Goal: Task Accomplishment & Management: Manage account settings

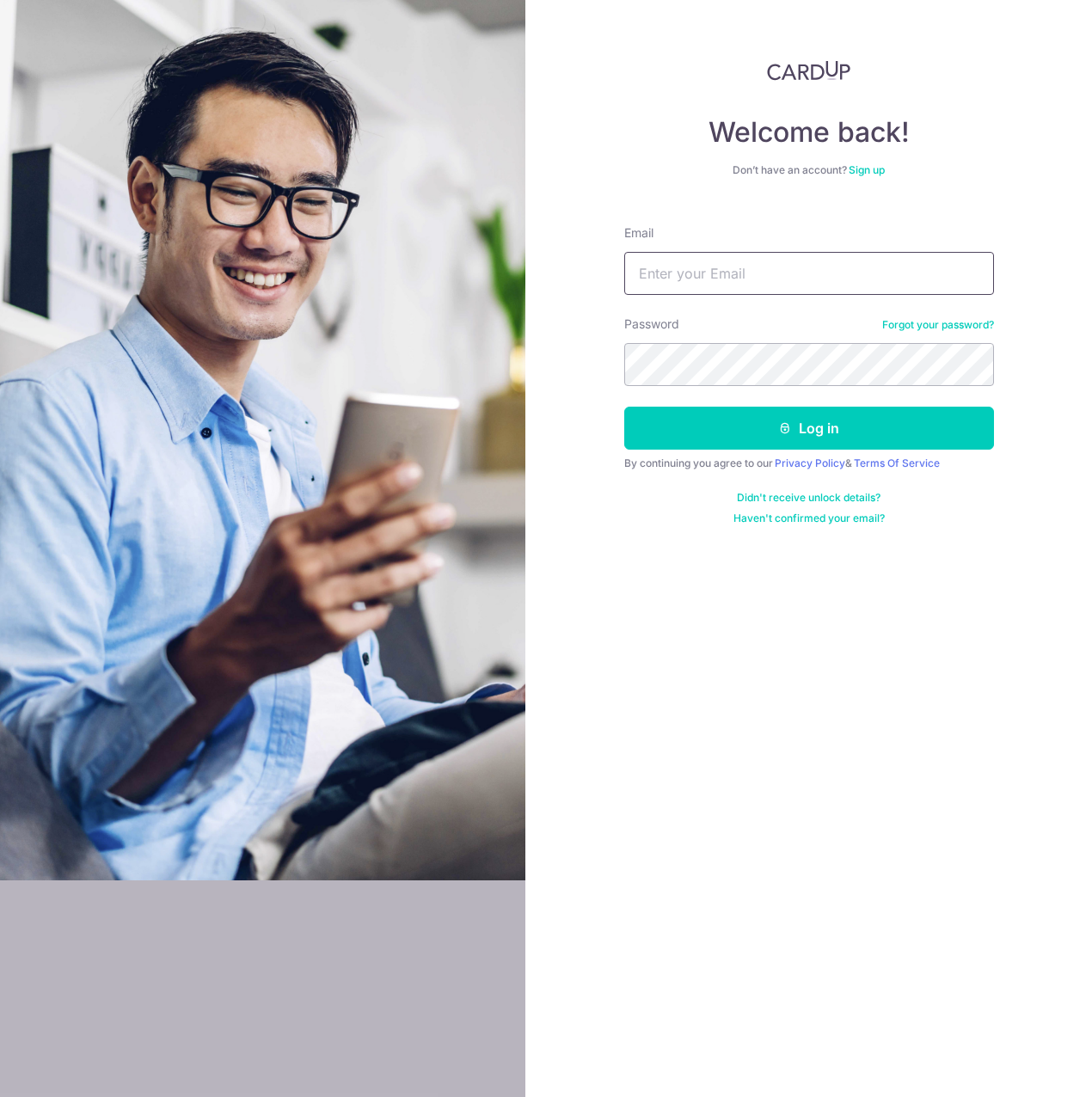
click at [608, 249] on div "Welcome back! Don’t have an account? Sign up Email Password Forgot your passwor…" at bounding box center [809, 548] width 567 height 1097
click at [648, 269] on input "Email" at bounding box center [809, 273] width 369 height 43
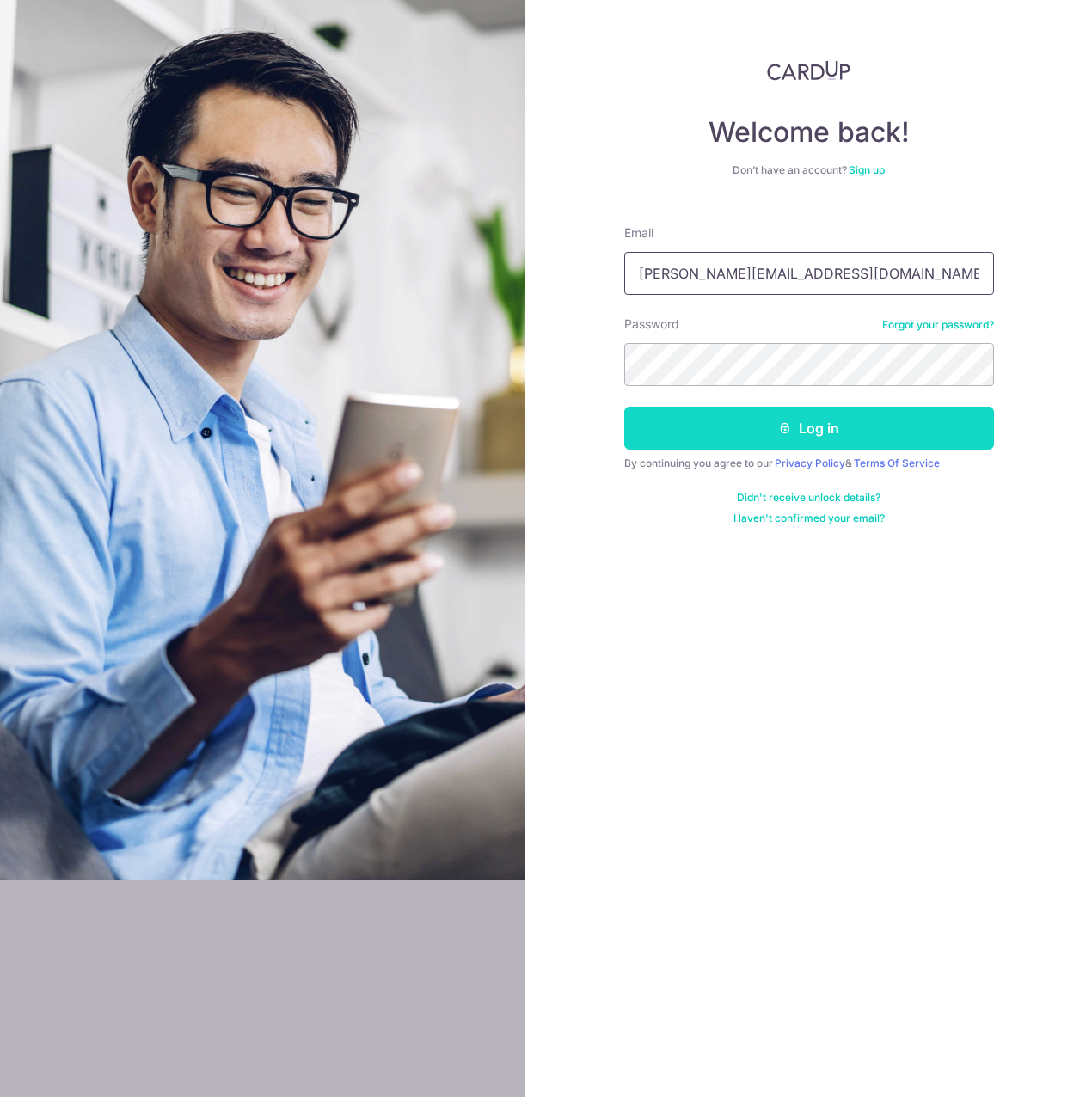
type input "[PERSON_NAME][EMAIL_ADDRESS][DOMAIN_NAME]"
click at [844, 418] on button "Log in" at bounding box center [809, 427] width 369 height 43
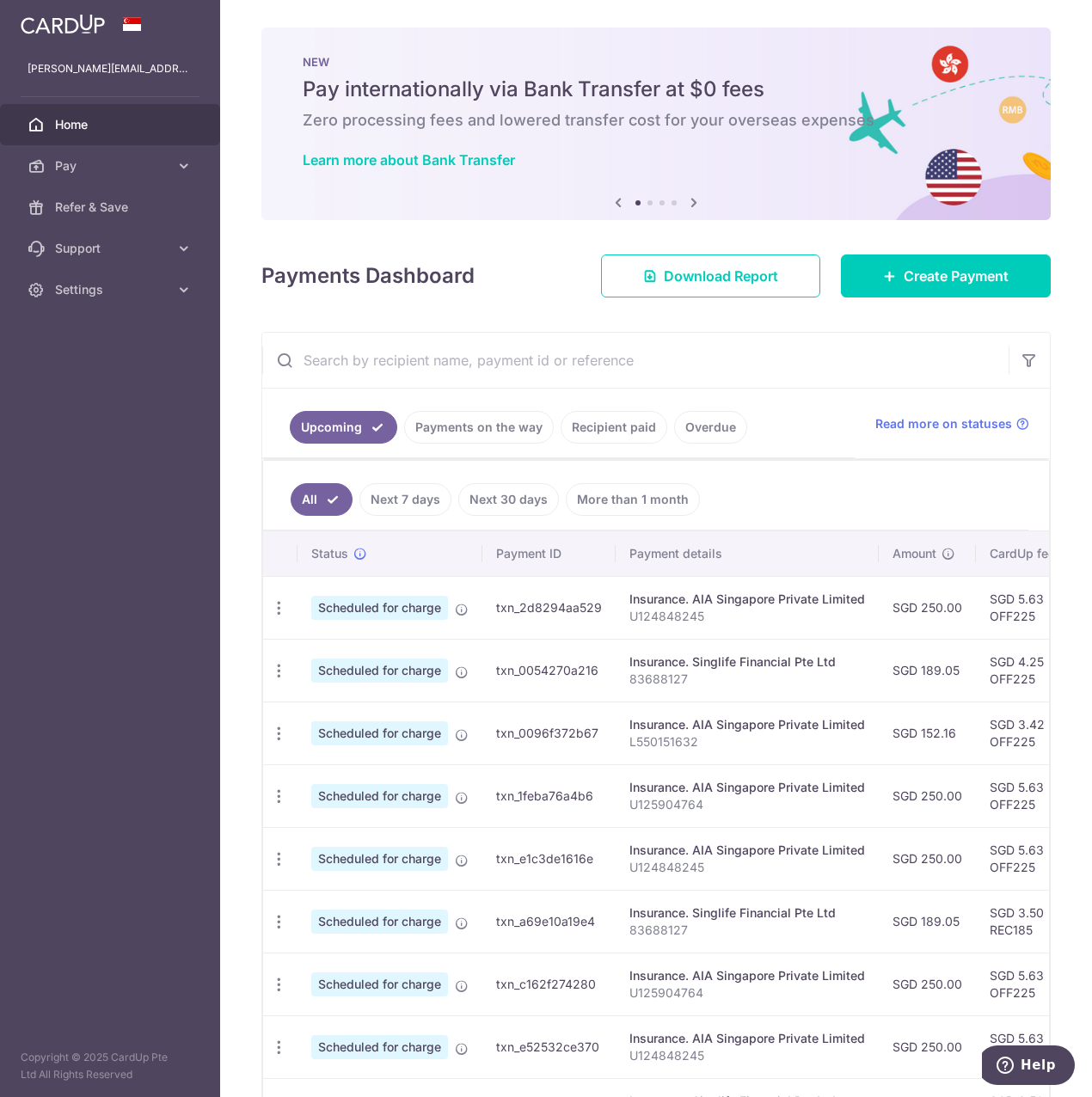
click at [451, 411] on link "Payments on the way" at bounding box center [479, 427] width 149 height 33
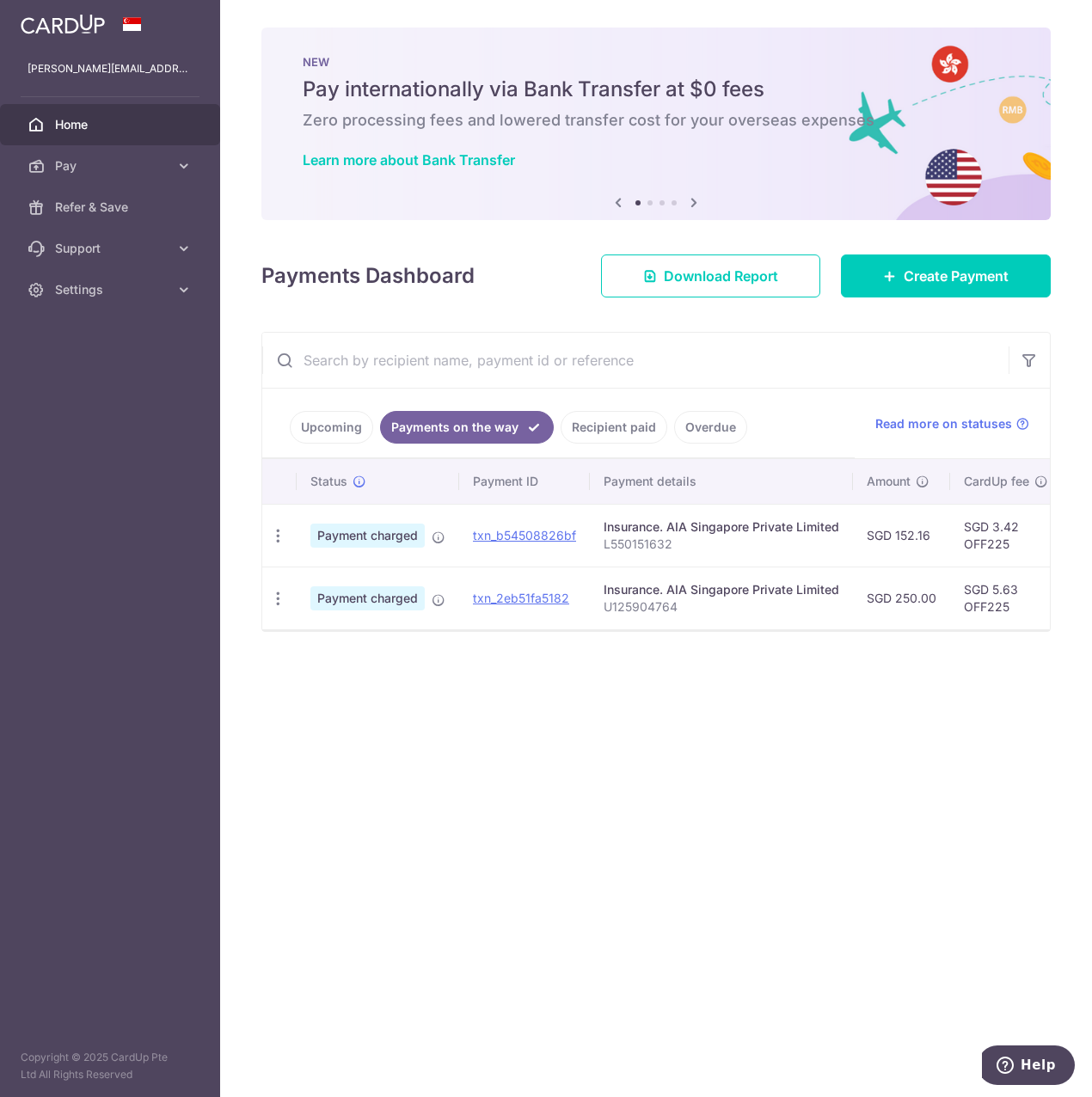
click at [602, 437] on link "Recipient paid" at bounding box center [613, 427] width 107 height 33
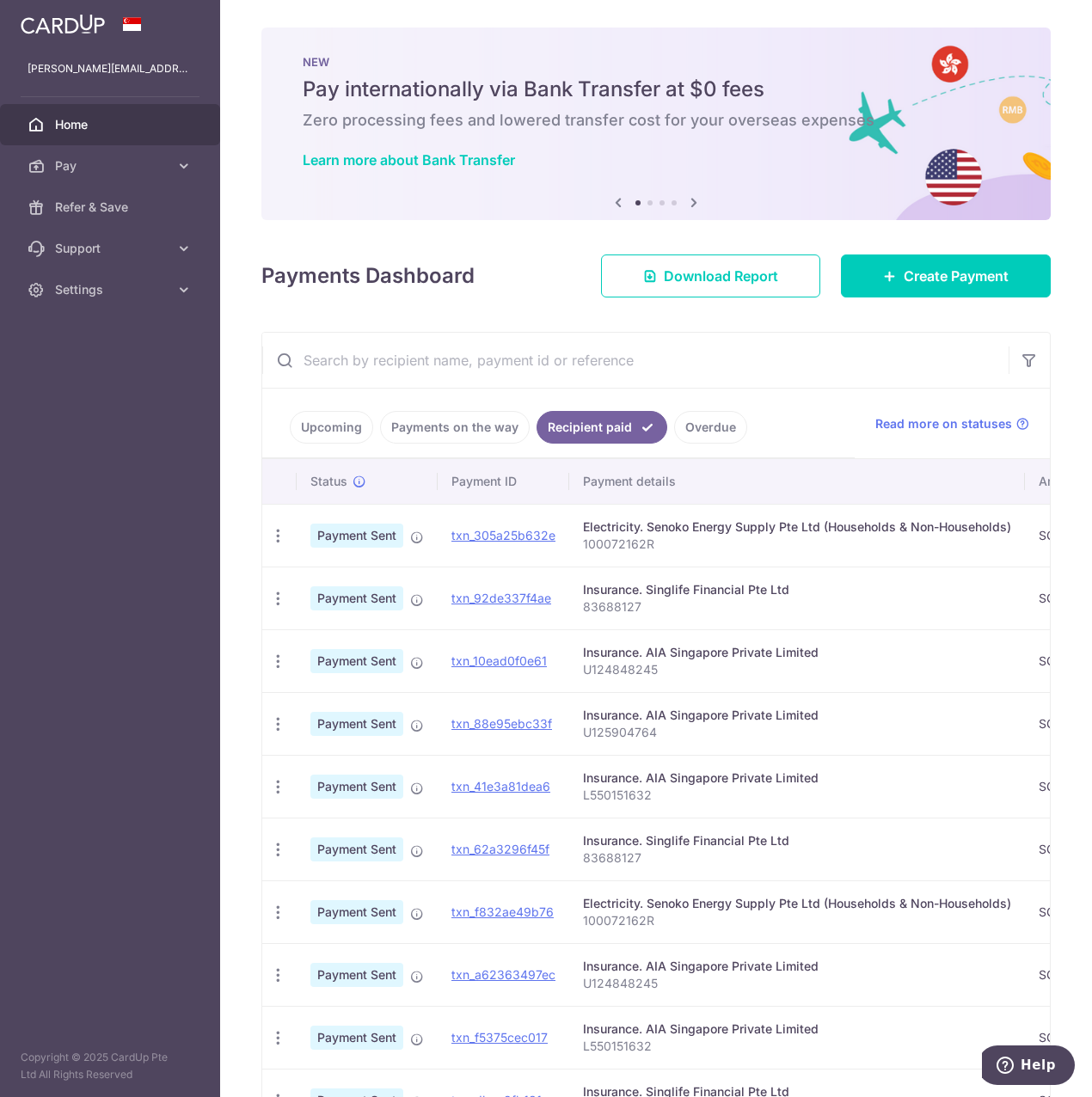
click at [365, 426] on link "Upcoming" at bounding box center [332, 427] width 83 height 33
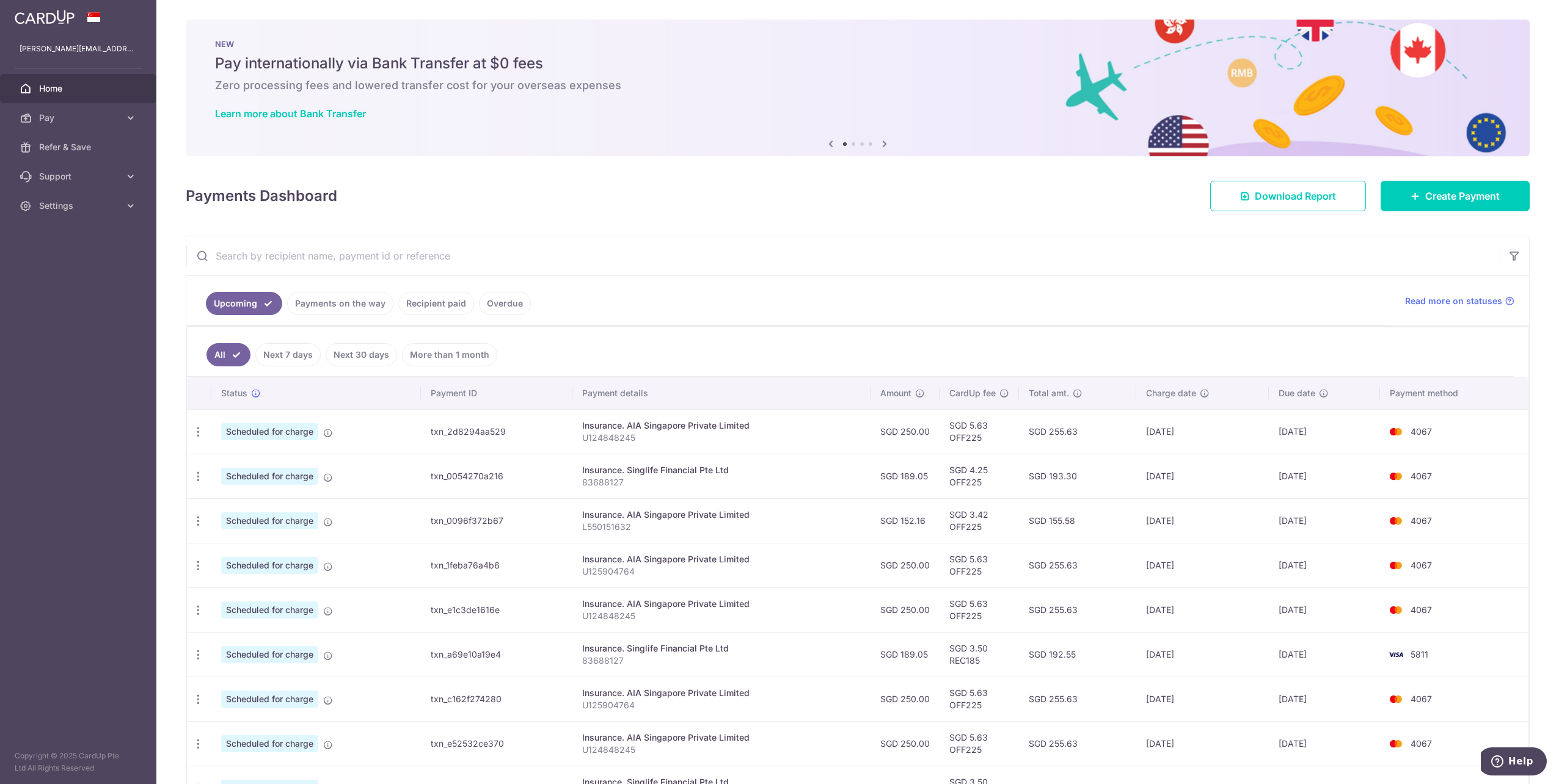
click at [358, 311] on link "Payments on the way" at bounding box center [340, 303] width 106 height 23
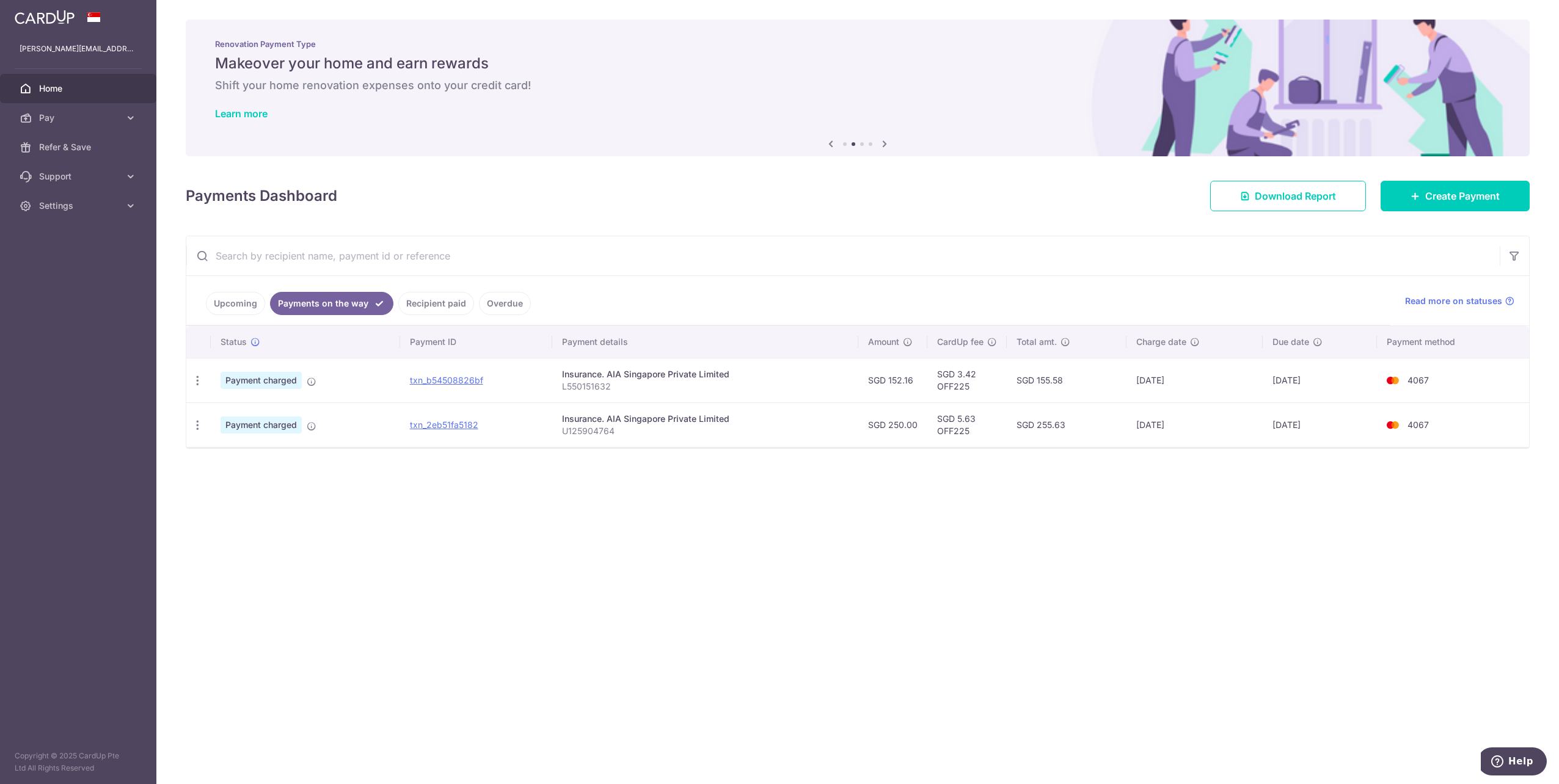
click at [232, 309] on link "Upcoming" at bounding box center [236, 303] width 59 height 23
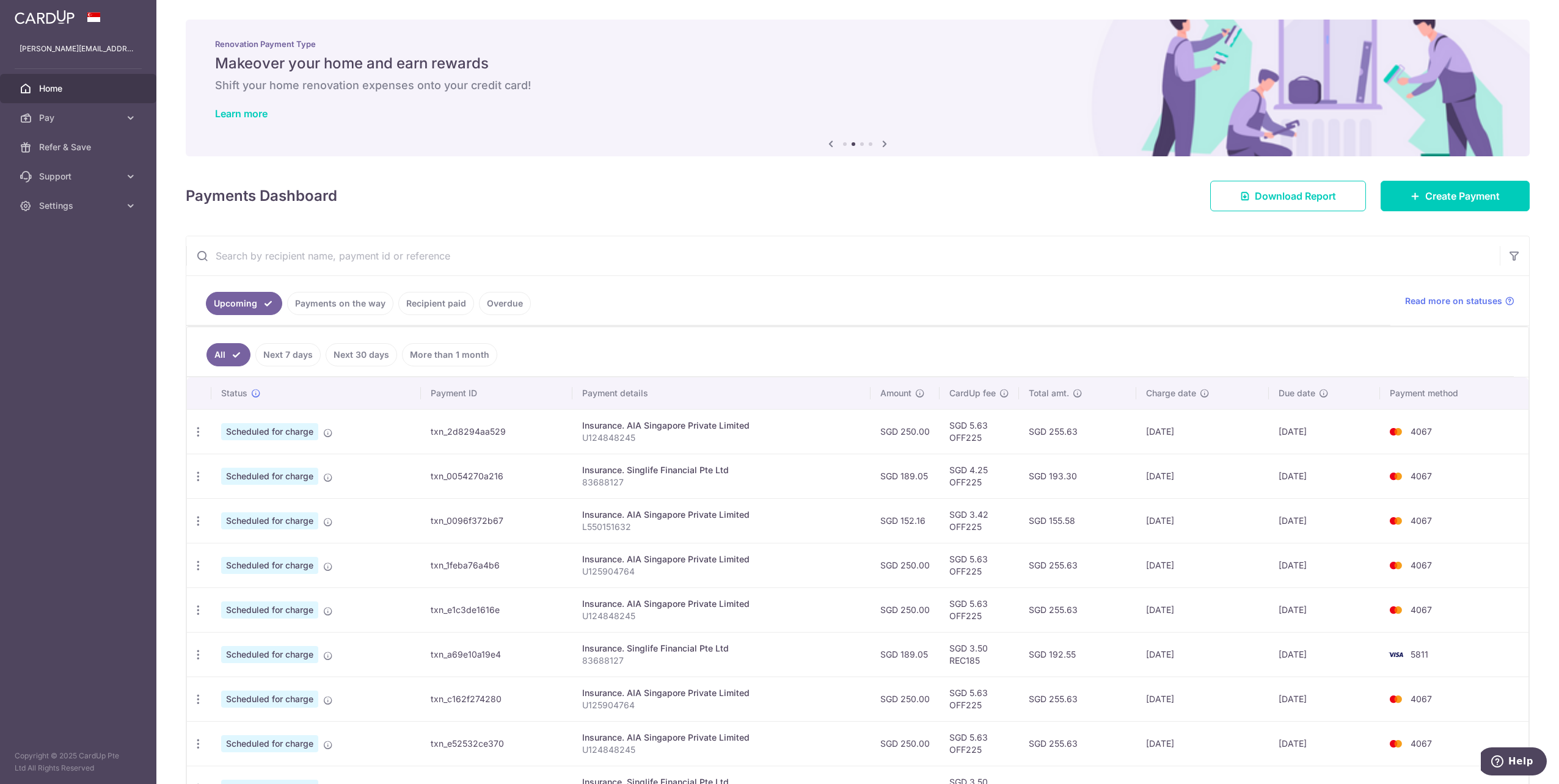
click at [308, 301] on link "Payments on the way" at bounding box center [340, 303] width 106 height 23
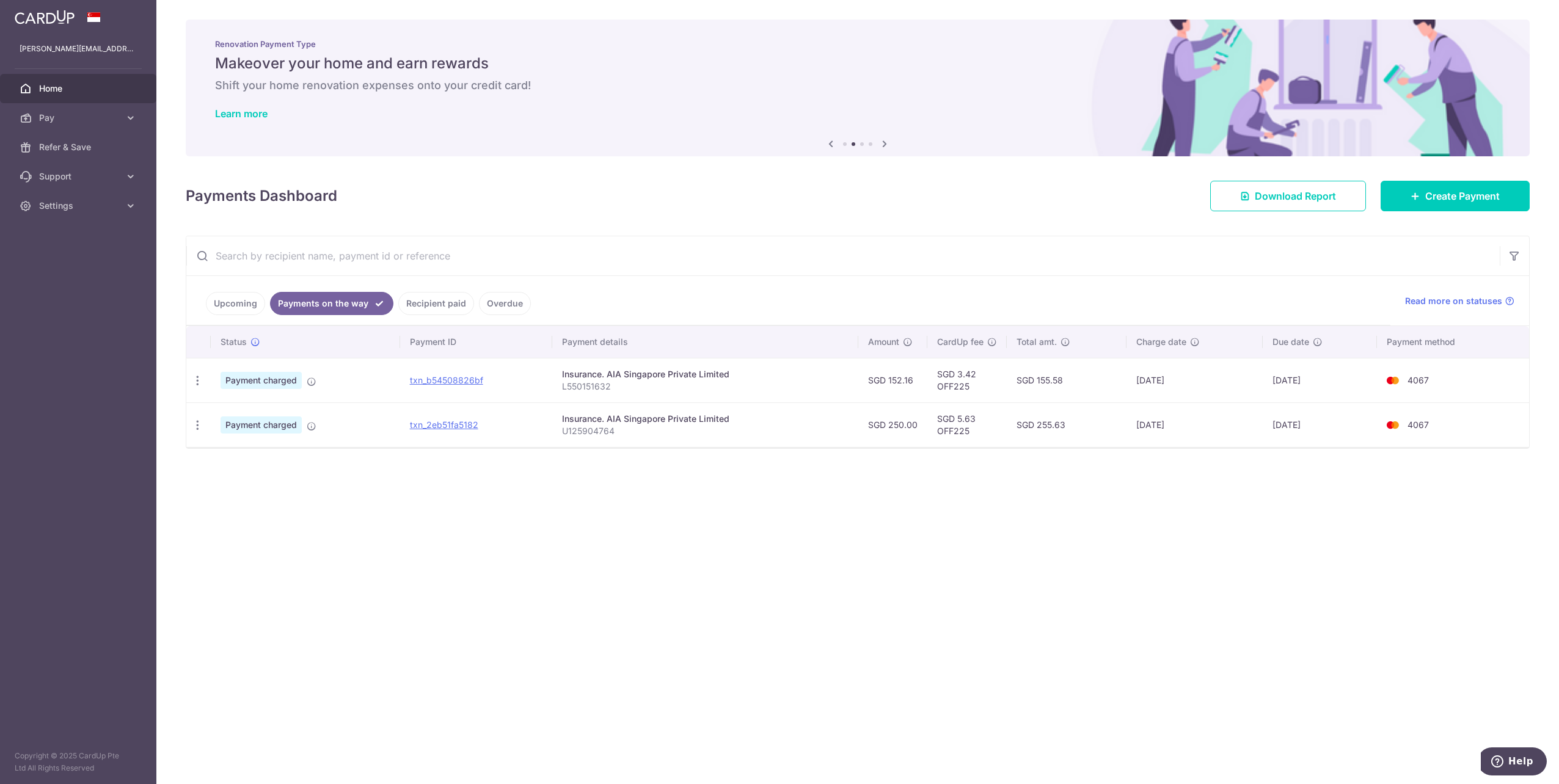
click at [258, 307] on link "Upcoming" at bounding box center [236, 303] width 59 height 23
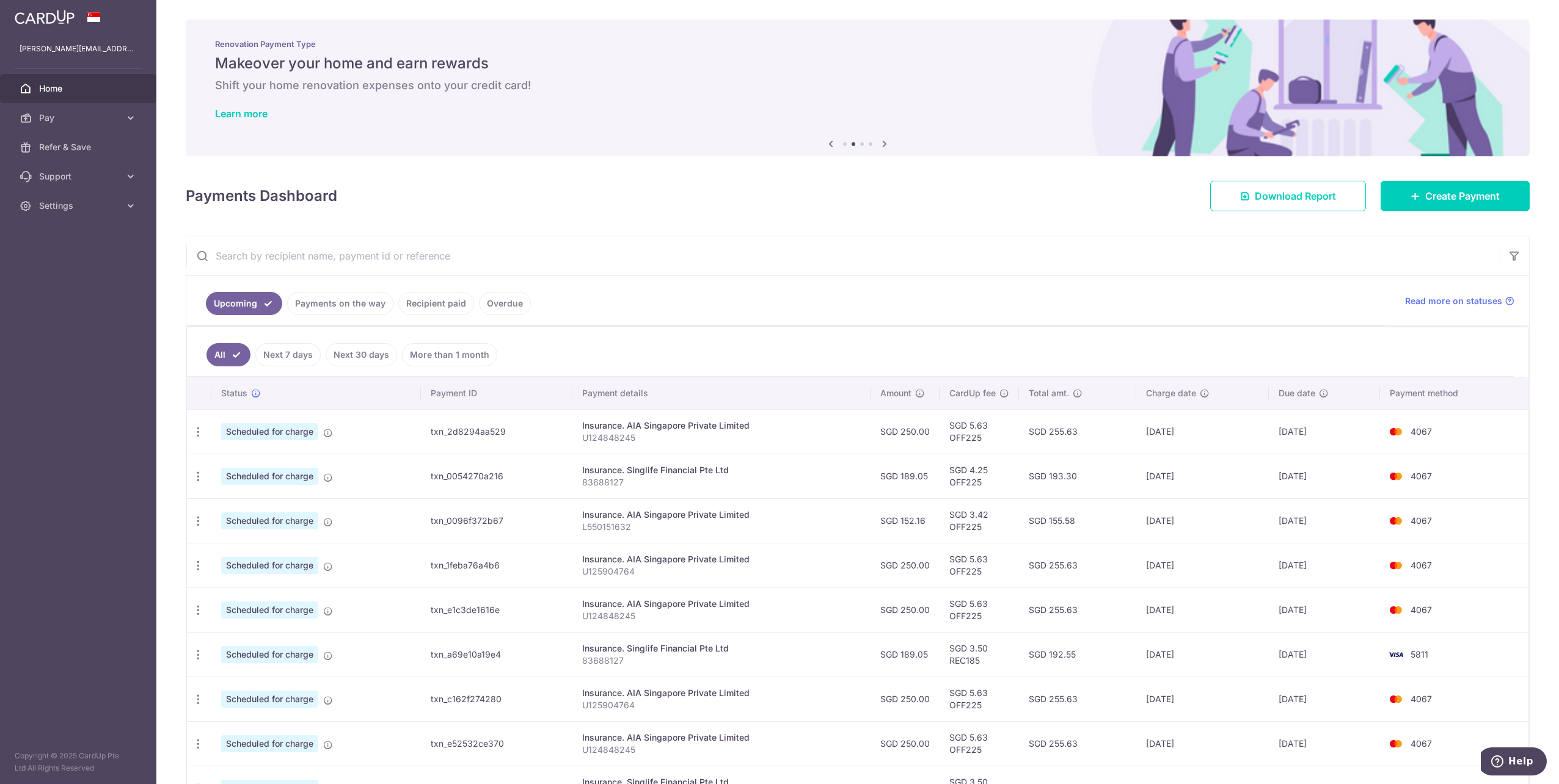
click at [348, 362] on link "Next 30 days" at bounding box center [361, 354] width 71 height 23
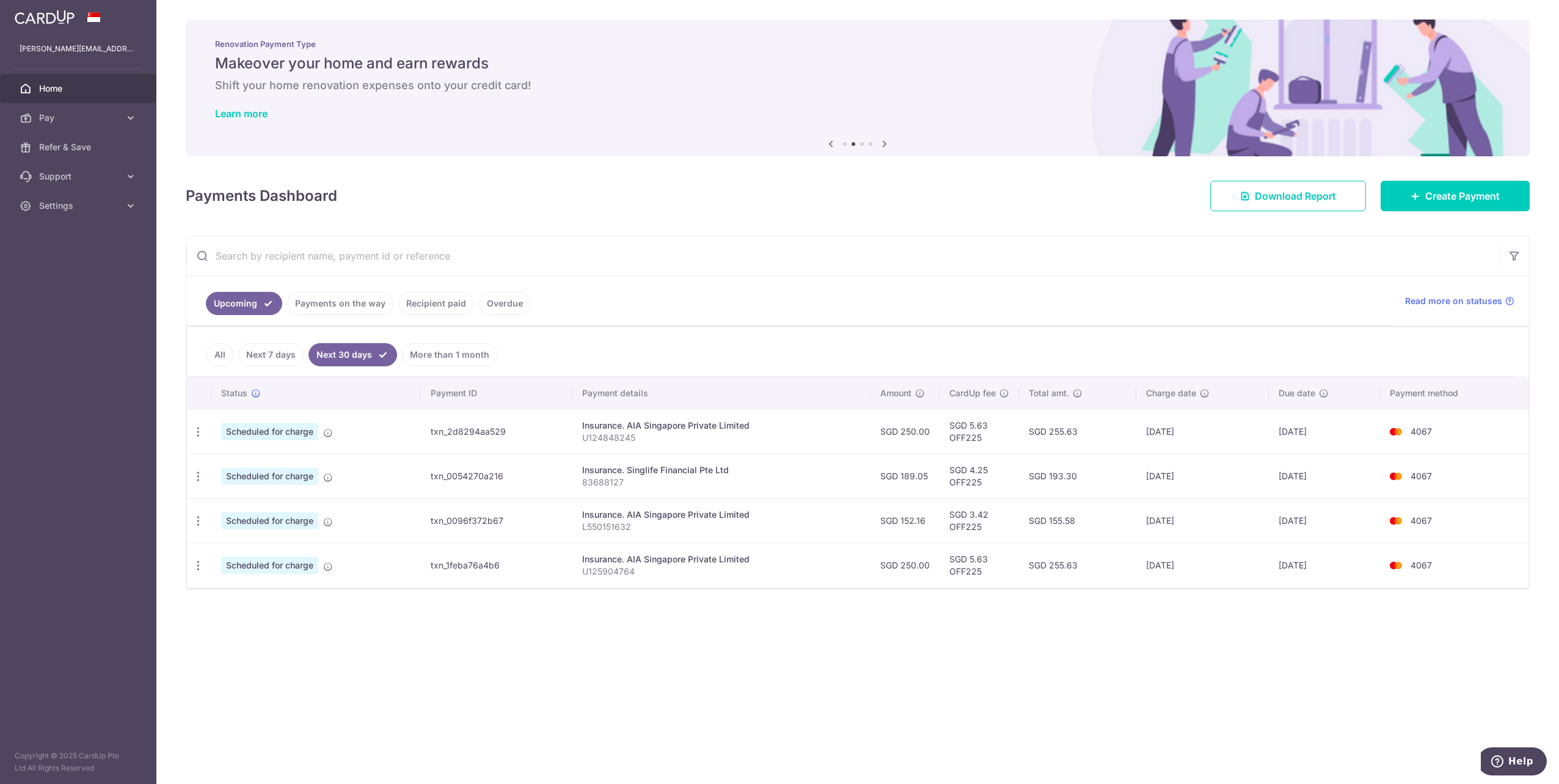
click at [287, 355] on link "Next 7 days" at bounding box center [271, 354] width 65 height 23
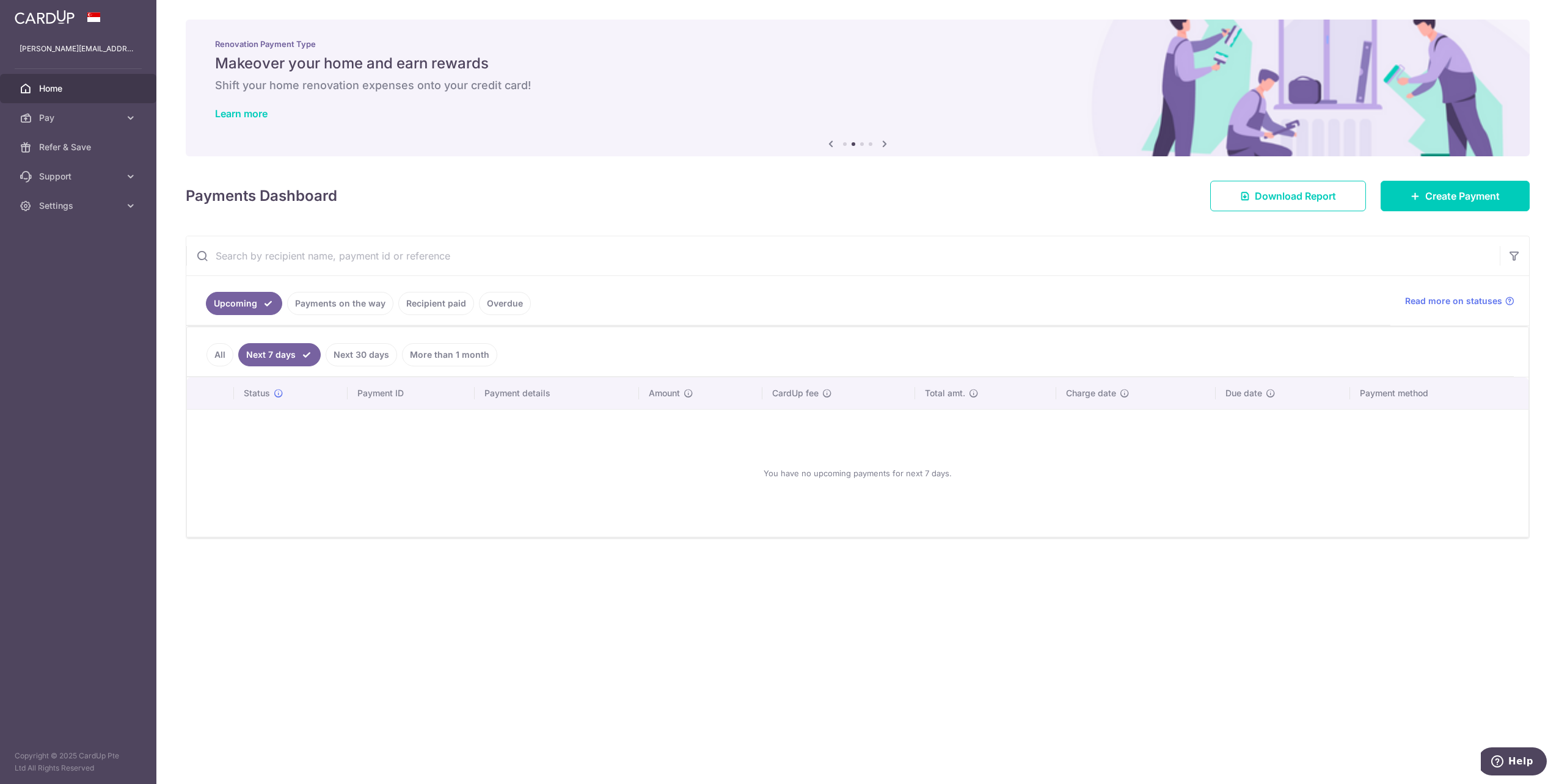
click at [326, 291] on ul "Upcoming Payments on the way Recipient paid Overdue" at bounding box center [788, 301] width 1204 height 50
click at [328, 301] on link "Payments on the way" at bounding box center [340, 303] width 106 height 23
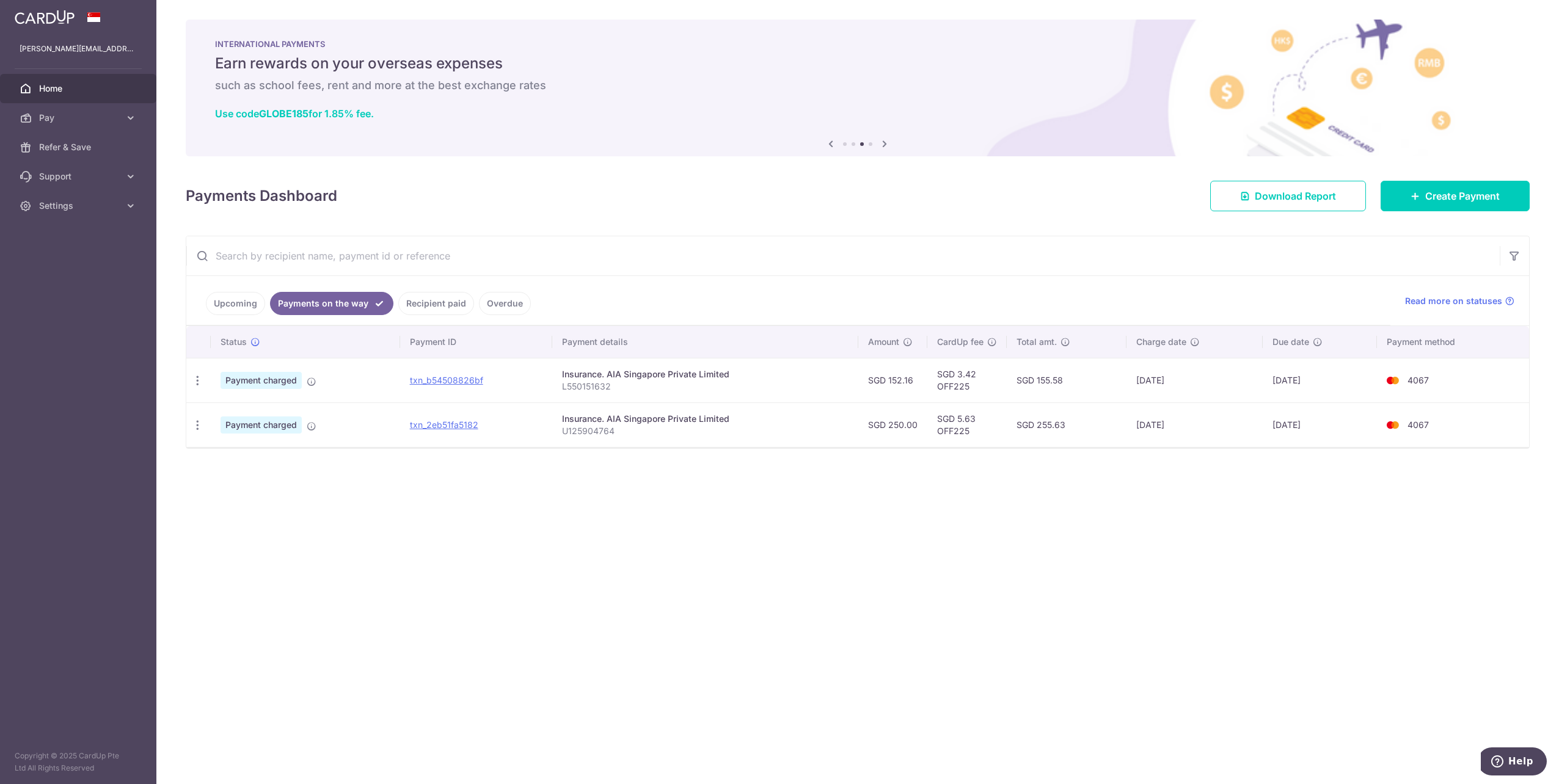
click at [246, 299] on link "Upcoming" at bounding box center [236, 303] width 59 height 23
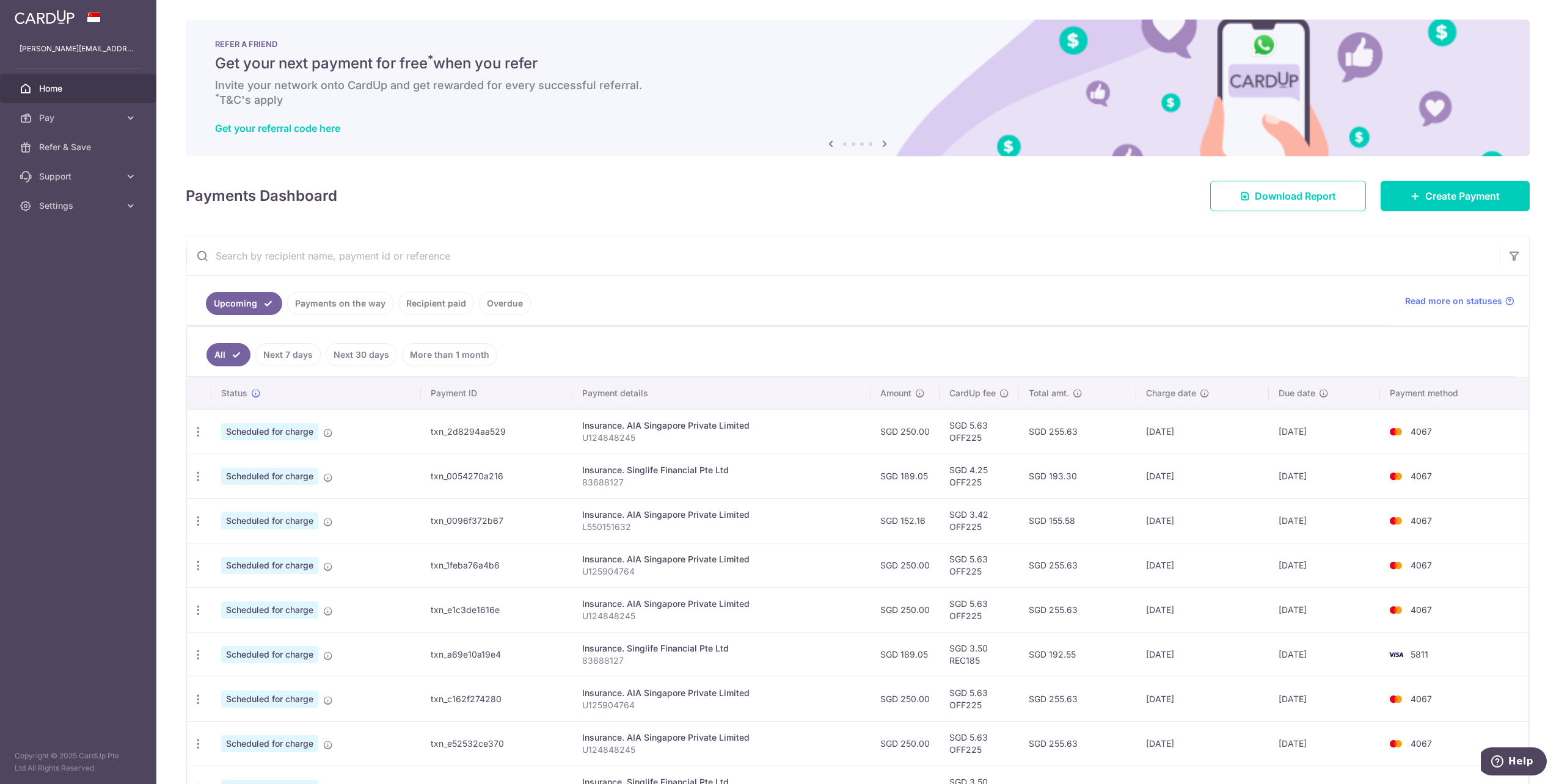
click at [432, 308] on link "Recipient paid" at bounding box center [436, 303] width 76 height 23
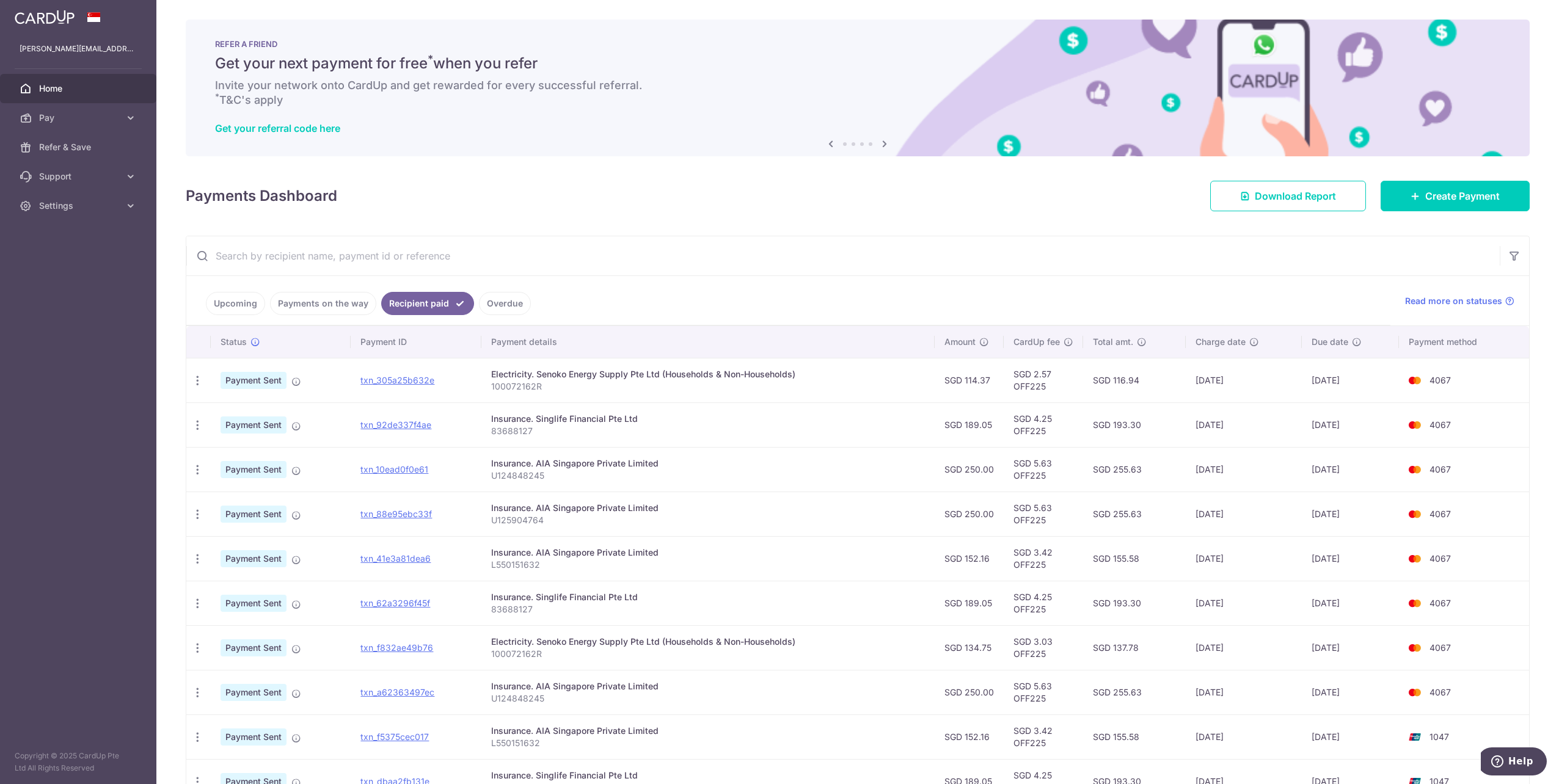
click at [210, 296] on link "Upcoming" at bounding box center [236, 303] width 59 height 23
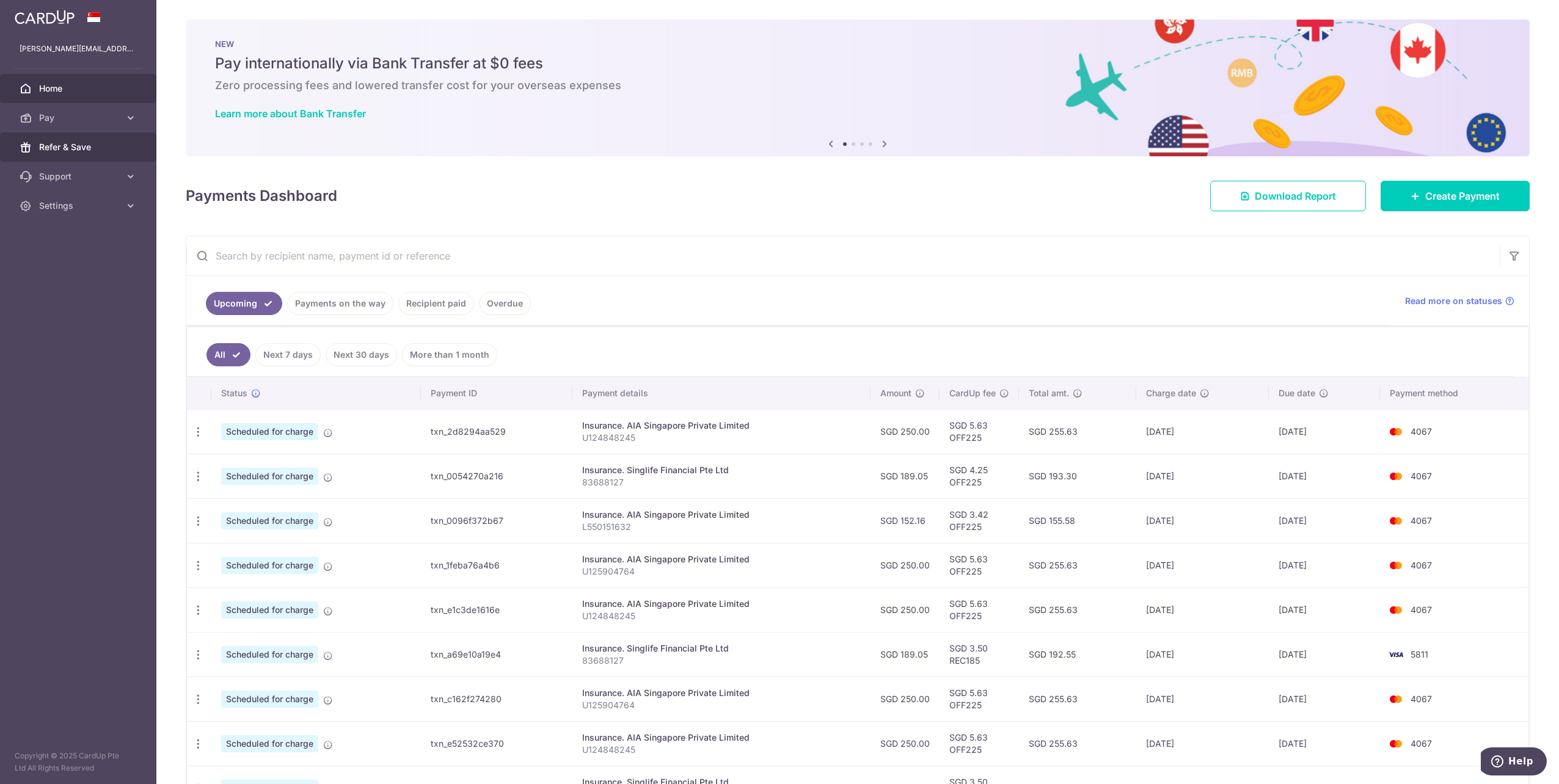
click at [81, 147] on span "Refer & Save" at bounding box center [79, 147] width 81 height 12
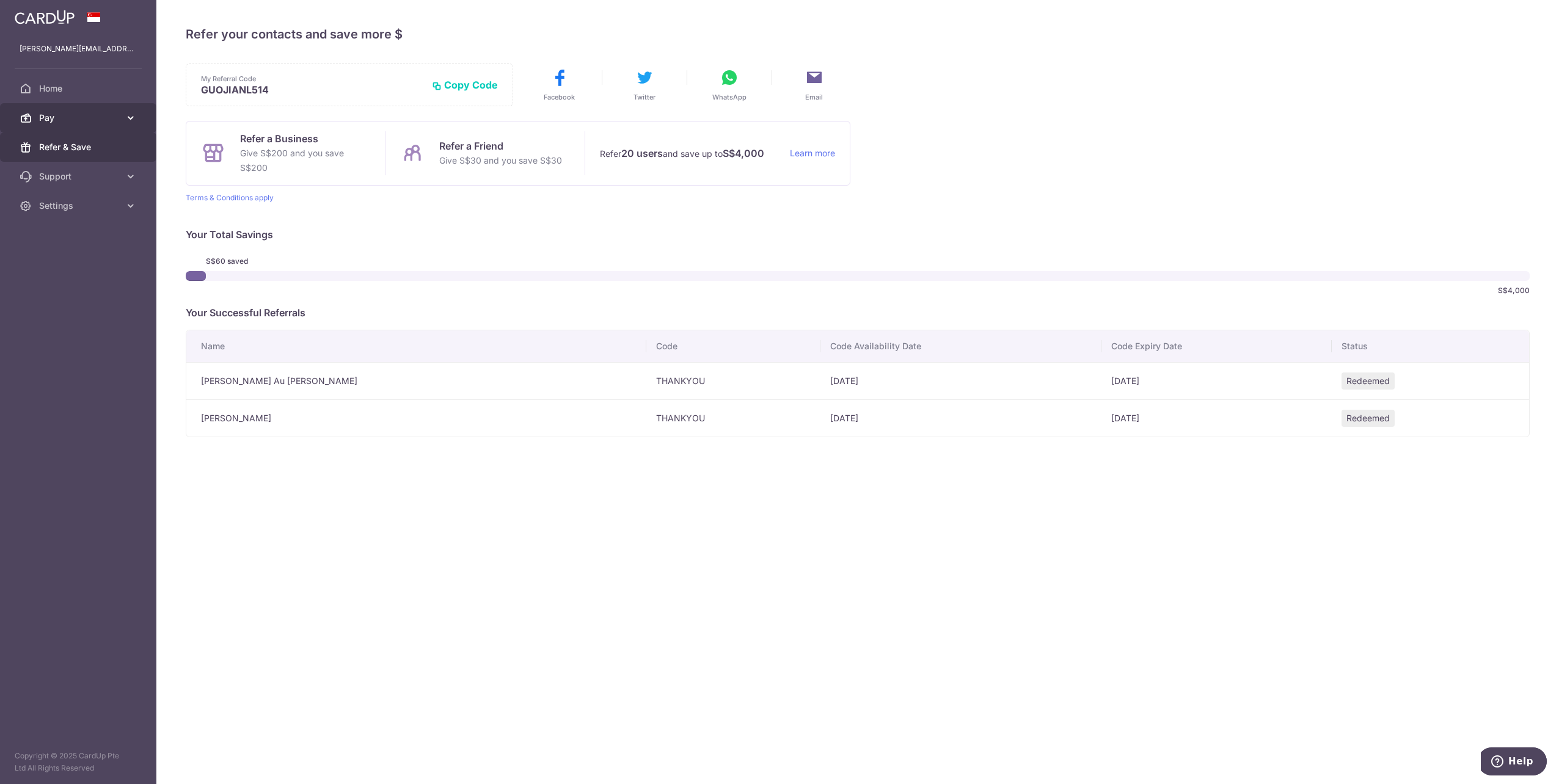
click at [100, 117] on span "Pay" at bounding box center [79, 118] width 81 height 12
click at [60, 80] on link "Home" at bounding box center [78, 89] width 156 height 30
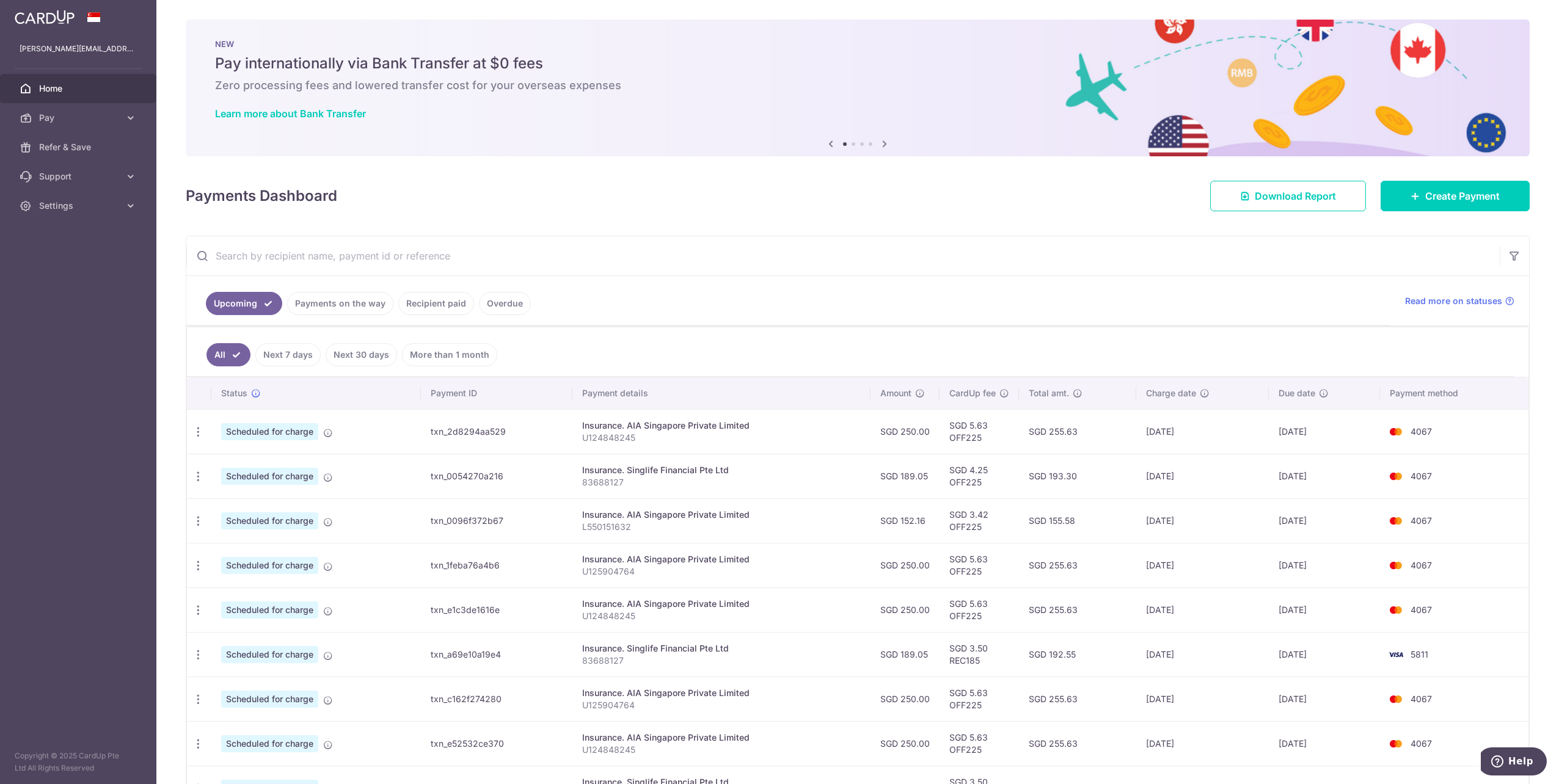
click at [450, 300] on link "Recipient paid" at bounding box center [436, 303] width 76 height 23
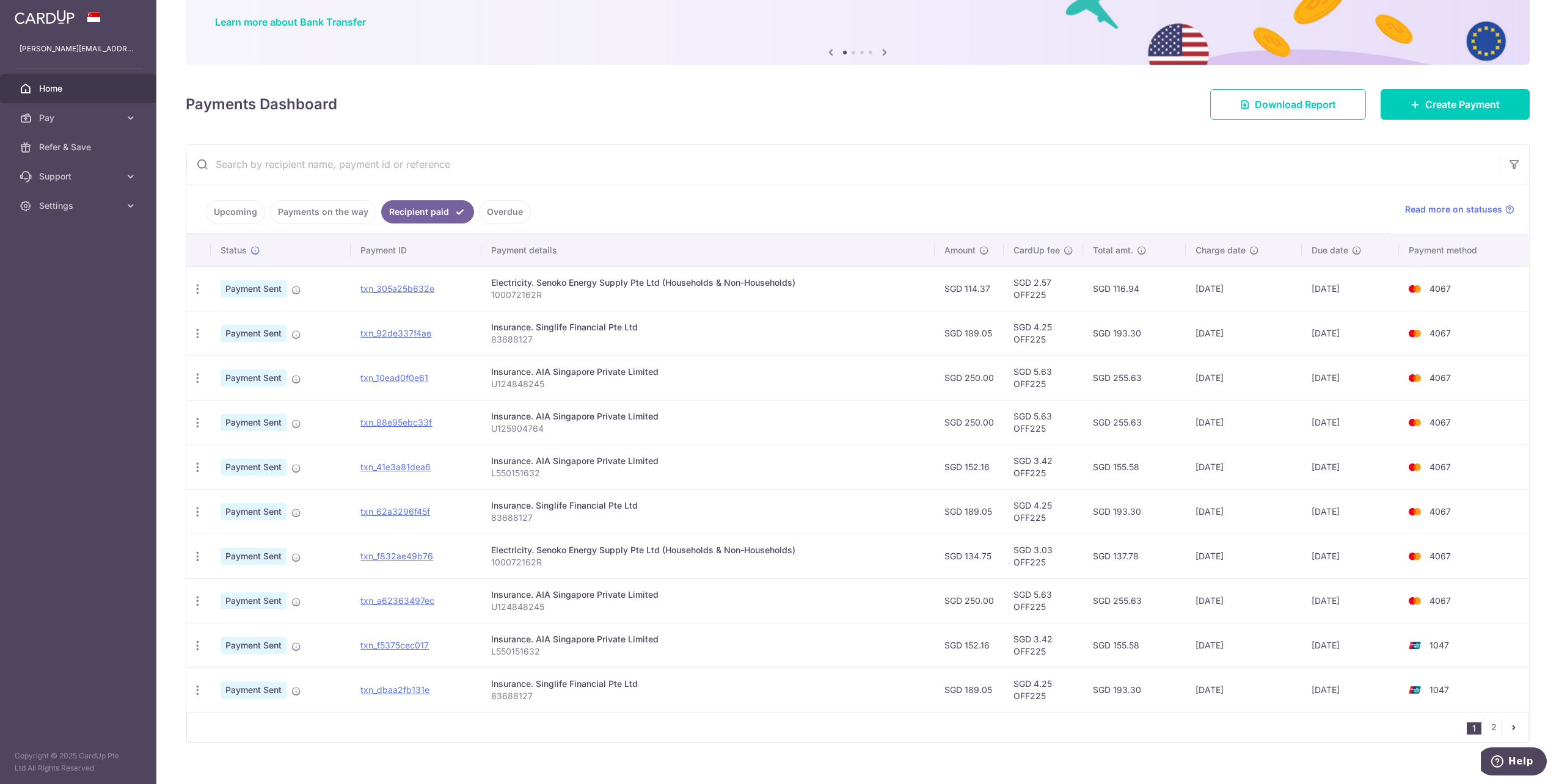
scroll to position [108, 0]
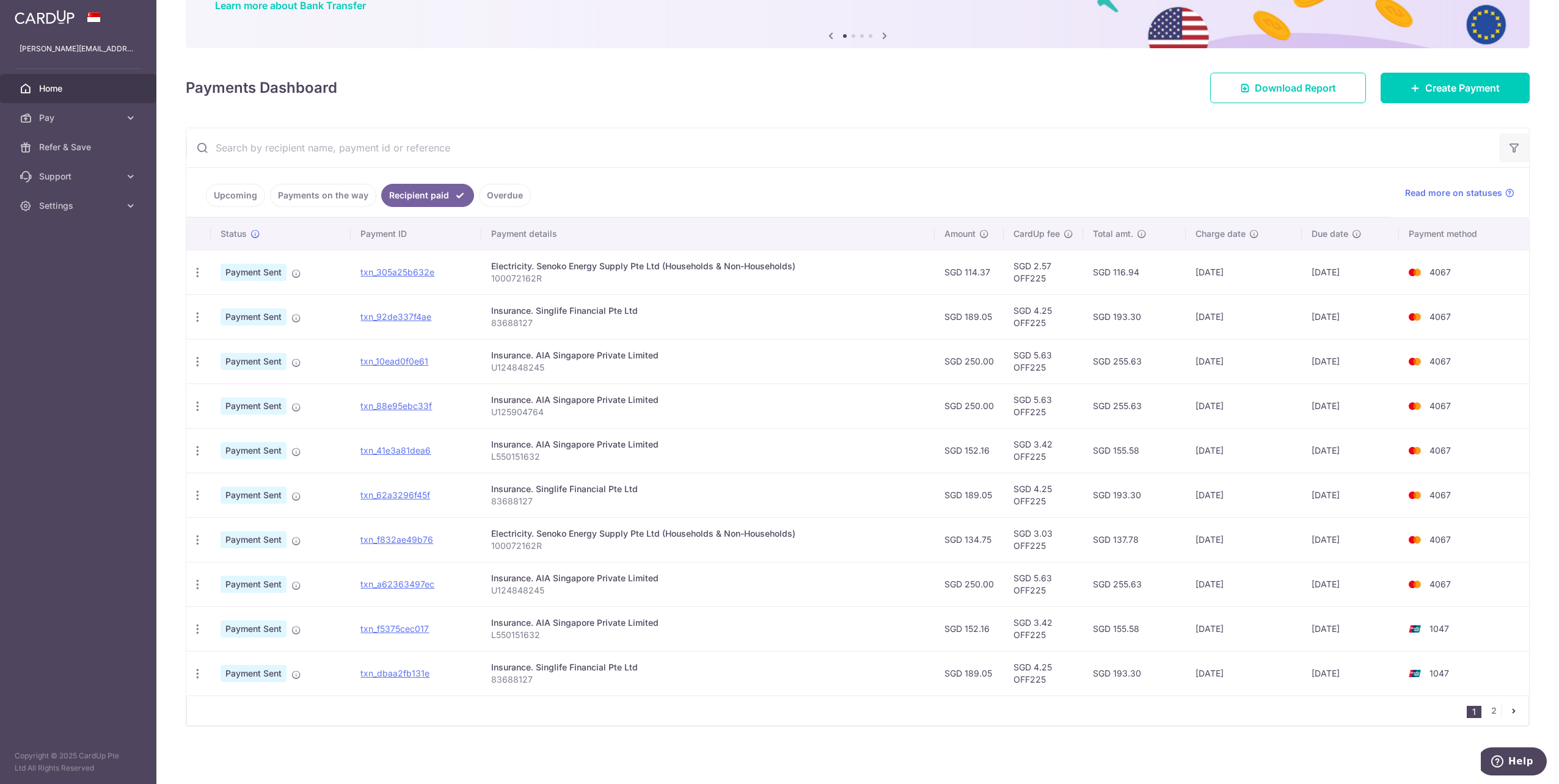
click at [1508, 152] on icon "button" at bounding box center [1514, 148] width 12 height 12
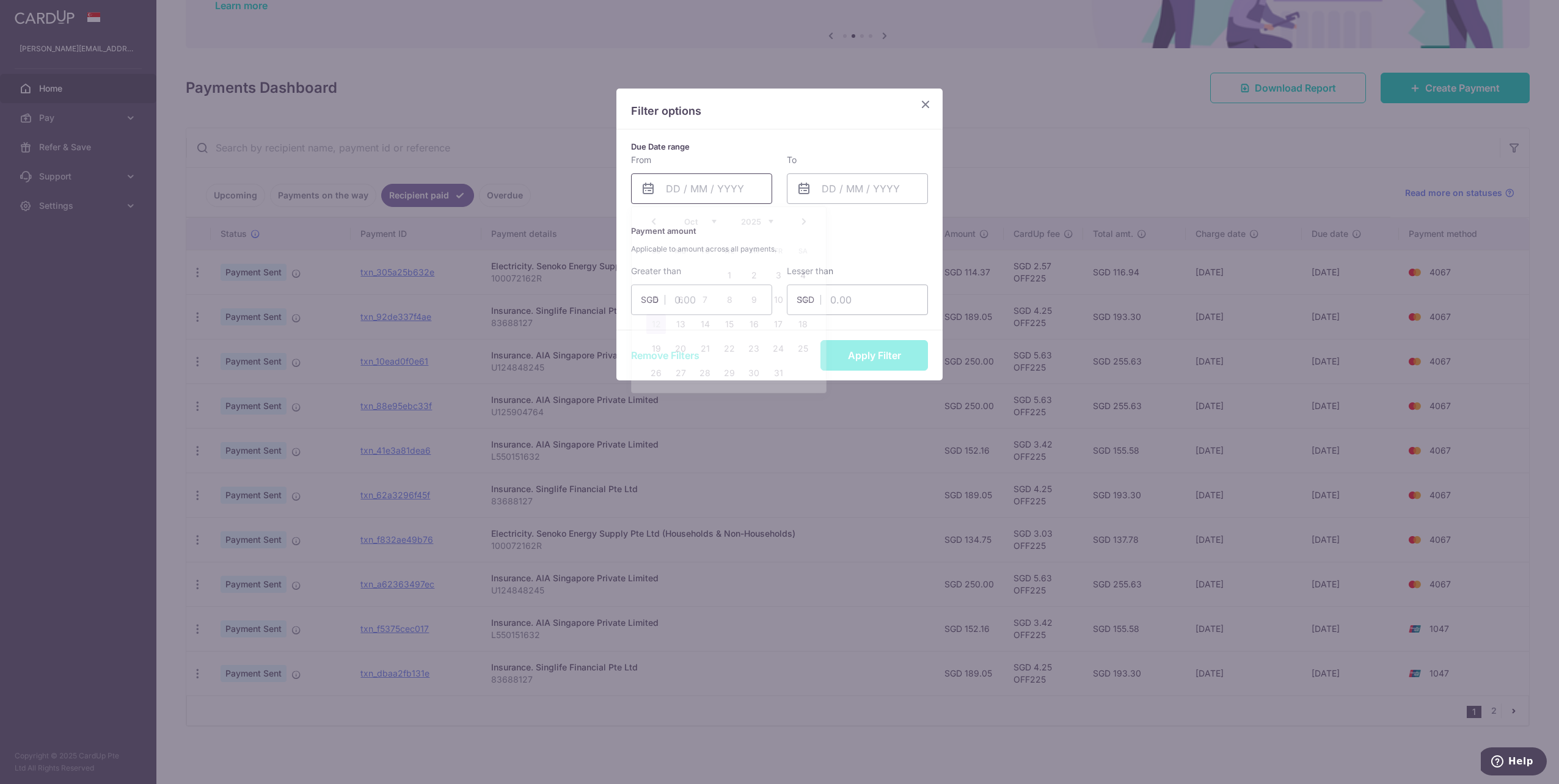
click at [720, 193] on input "text" at bounding box center [702, 188] width 141 height 30
click at [714, 224] on select "Jan Feb Mar Apr May Jun Jul Aug Sep Oct Nov Dec" at bounding box center [700, 222] width 32 height 10
click at [756, 268] on link "1" at bounding box center [753, 275] width 19 height 19
type input "01/05/2025"
click at [846, 184] on input "text" at bounding box center [857, 188] width 141 height 30
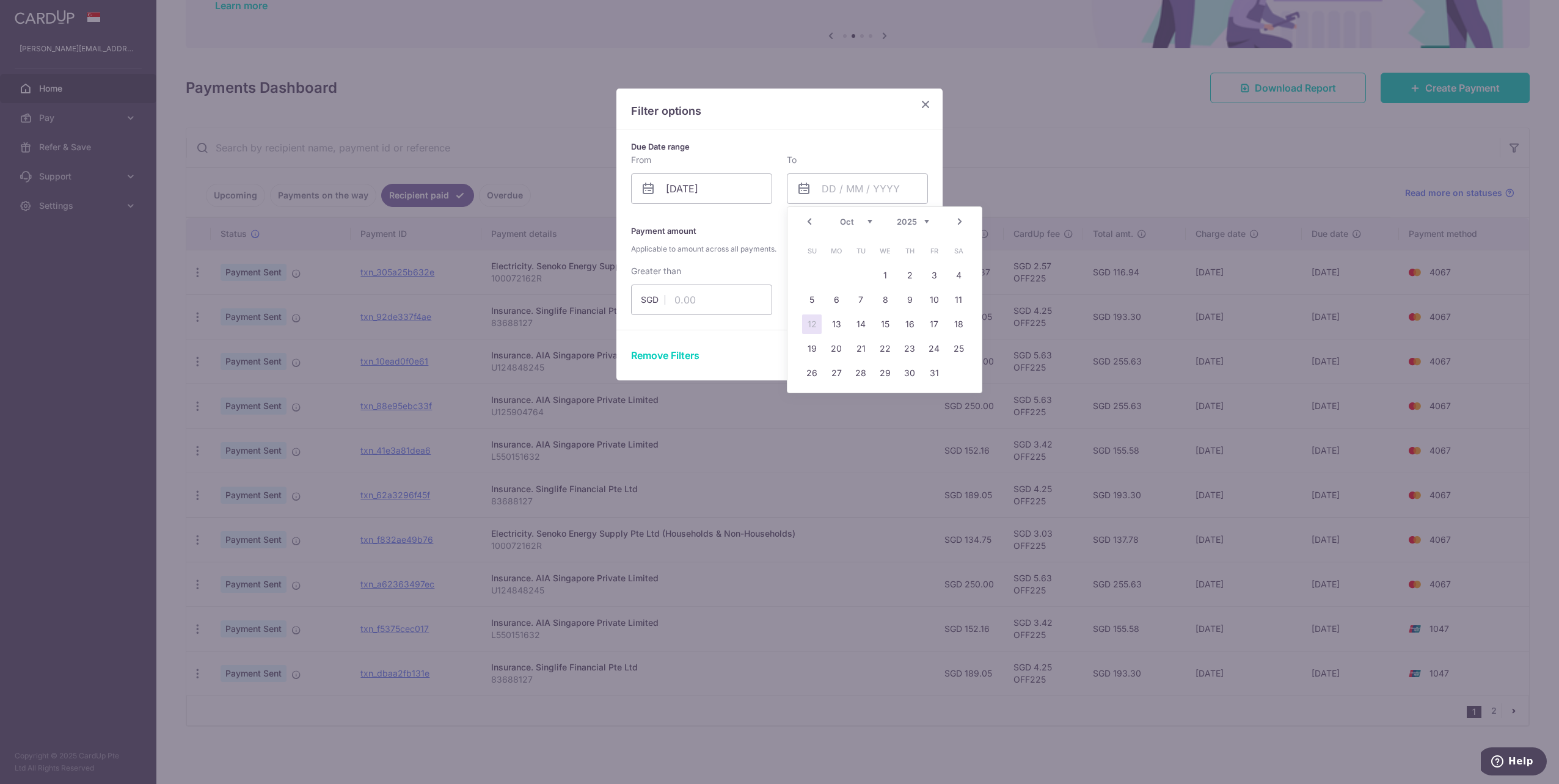
click at [810, 225] on link "Prev" at bounding box center [810, 222] width 15 height 15
click at [867, 366] on link "30" at bounding box center [860, 373] width 19 height 19
type input "30/09/2025"
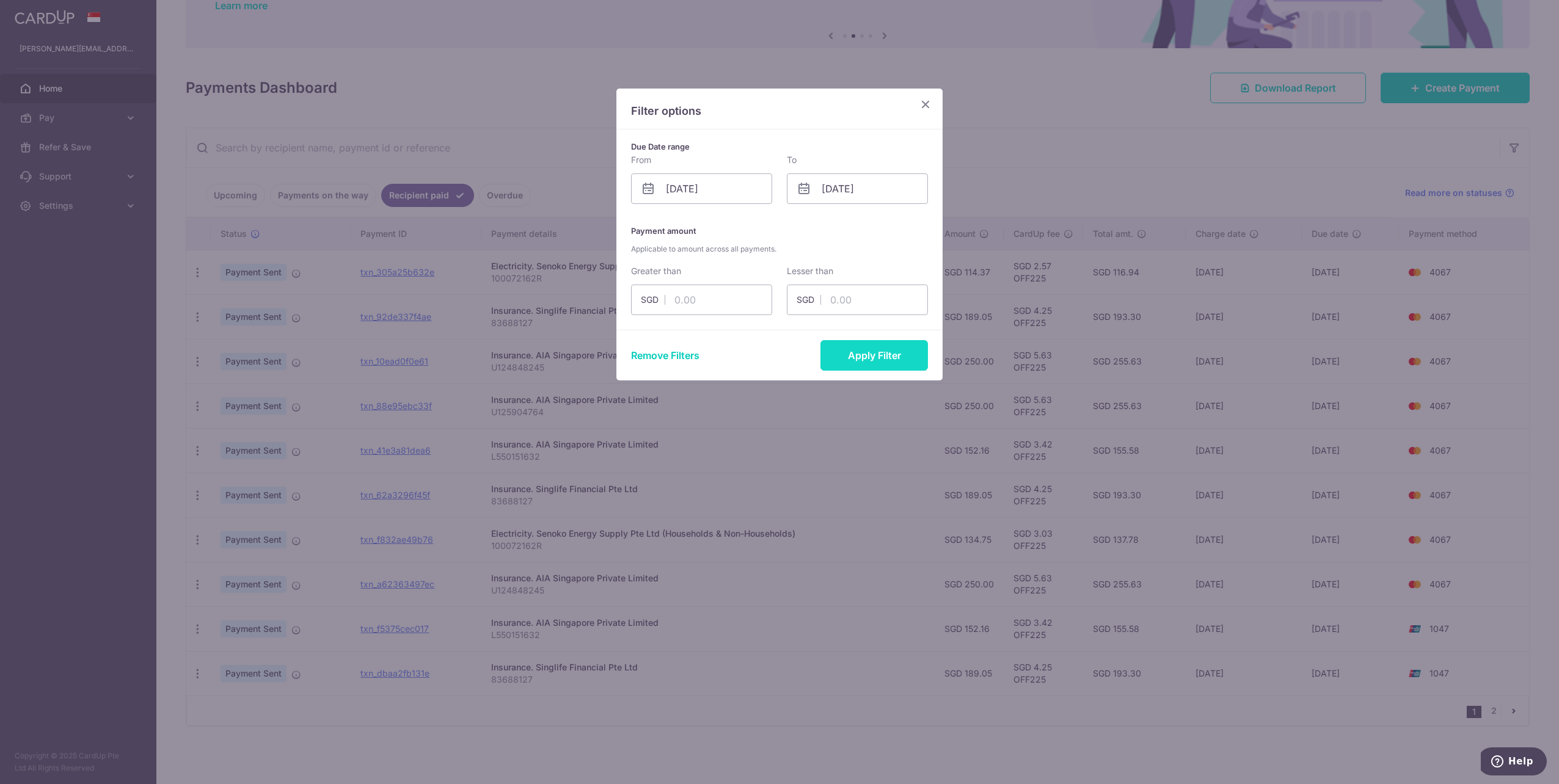
click at [887, 355] on button "Apply Filter" at bounding box center [874, 355] width 107 height 30
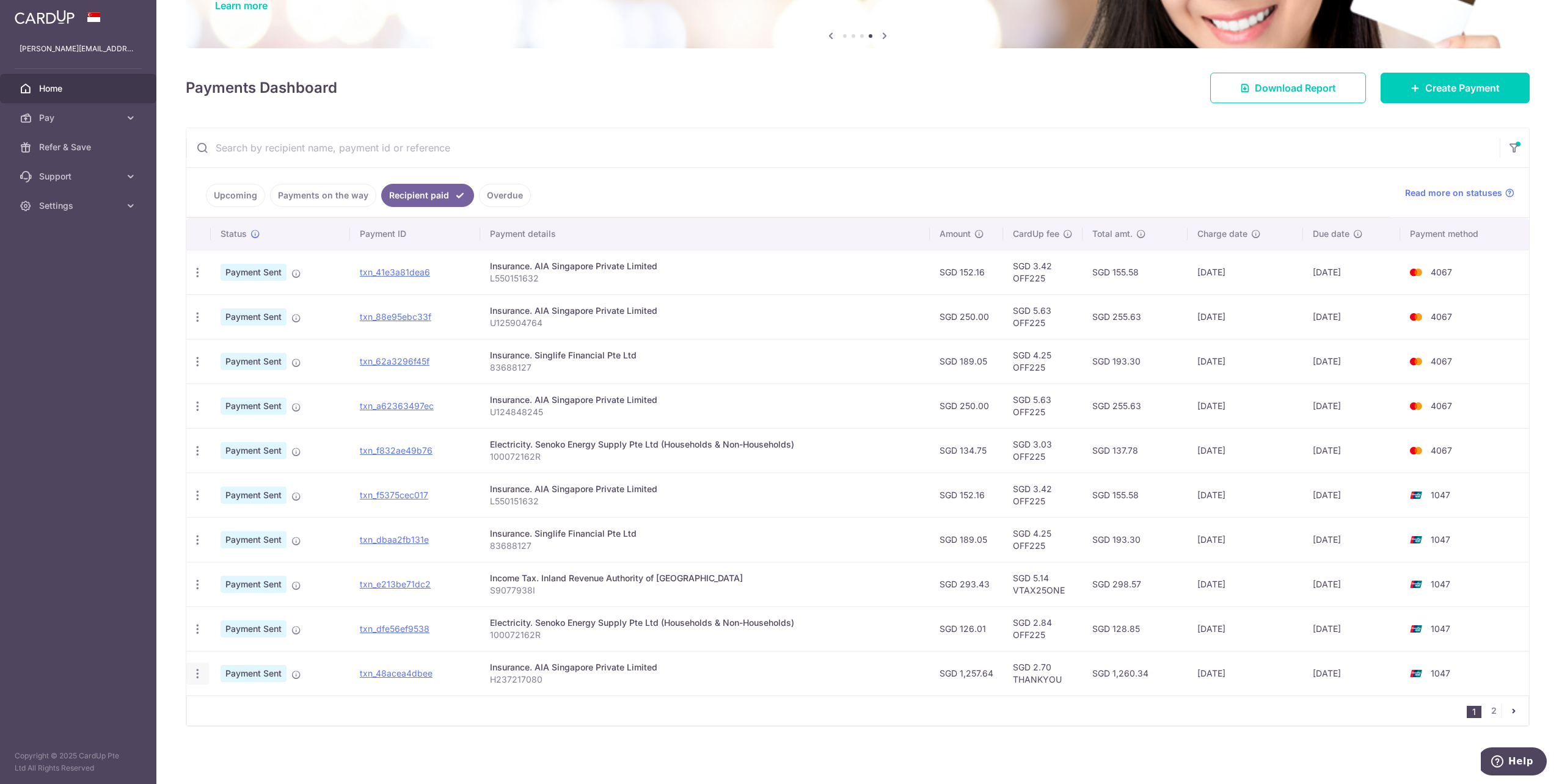
click at [201, 673] on icon "button" at bounding box center [197, 673] width 13 height 13
click at [383, 672] on link "txn_48acea4dbee" at bounding box center [396, 673] width 73 height 10
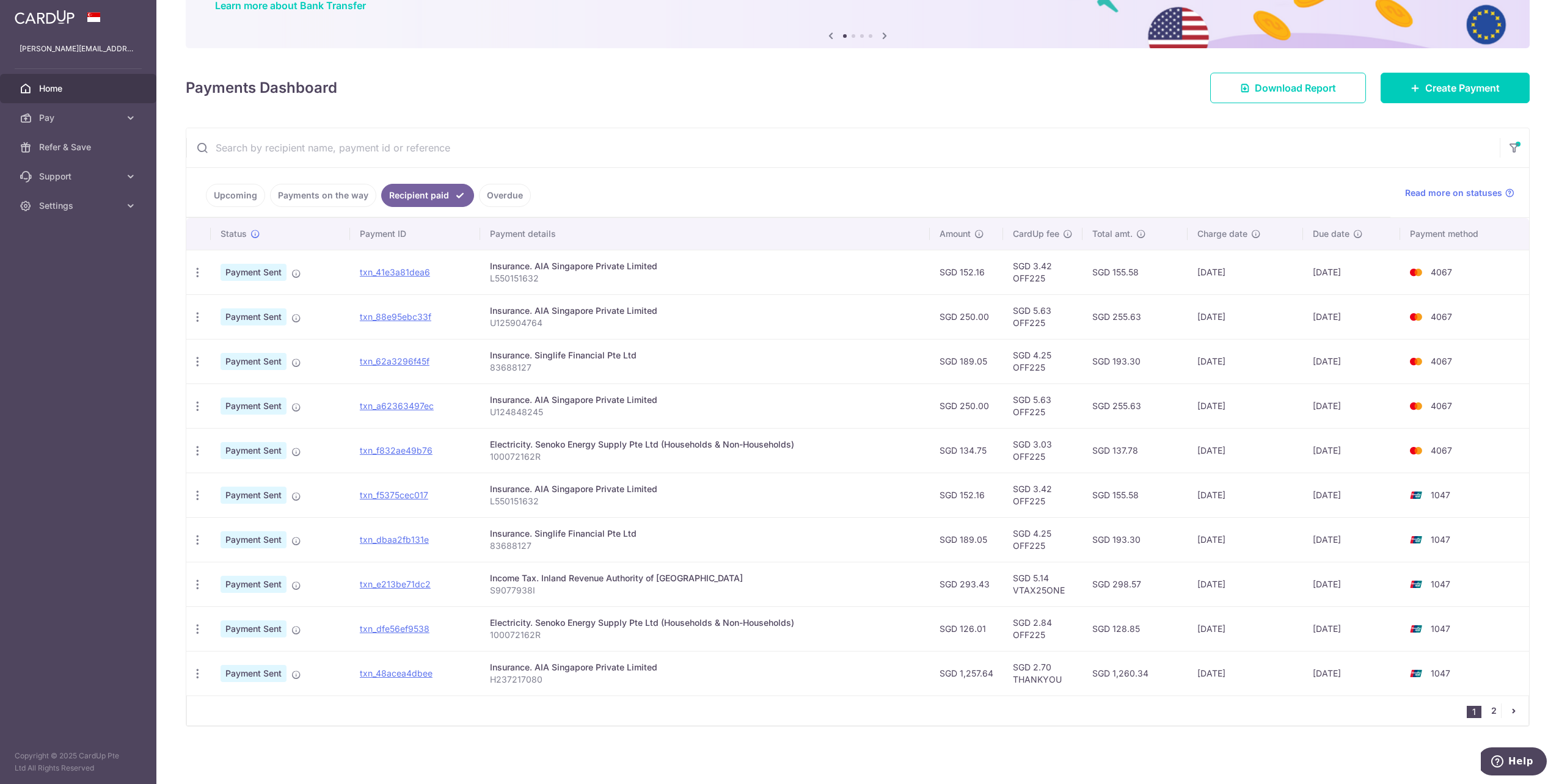
click at [1486, 709] on link "2" at bounding box center [1494, 711] width 15 height 15
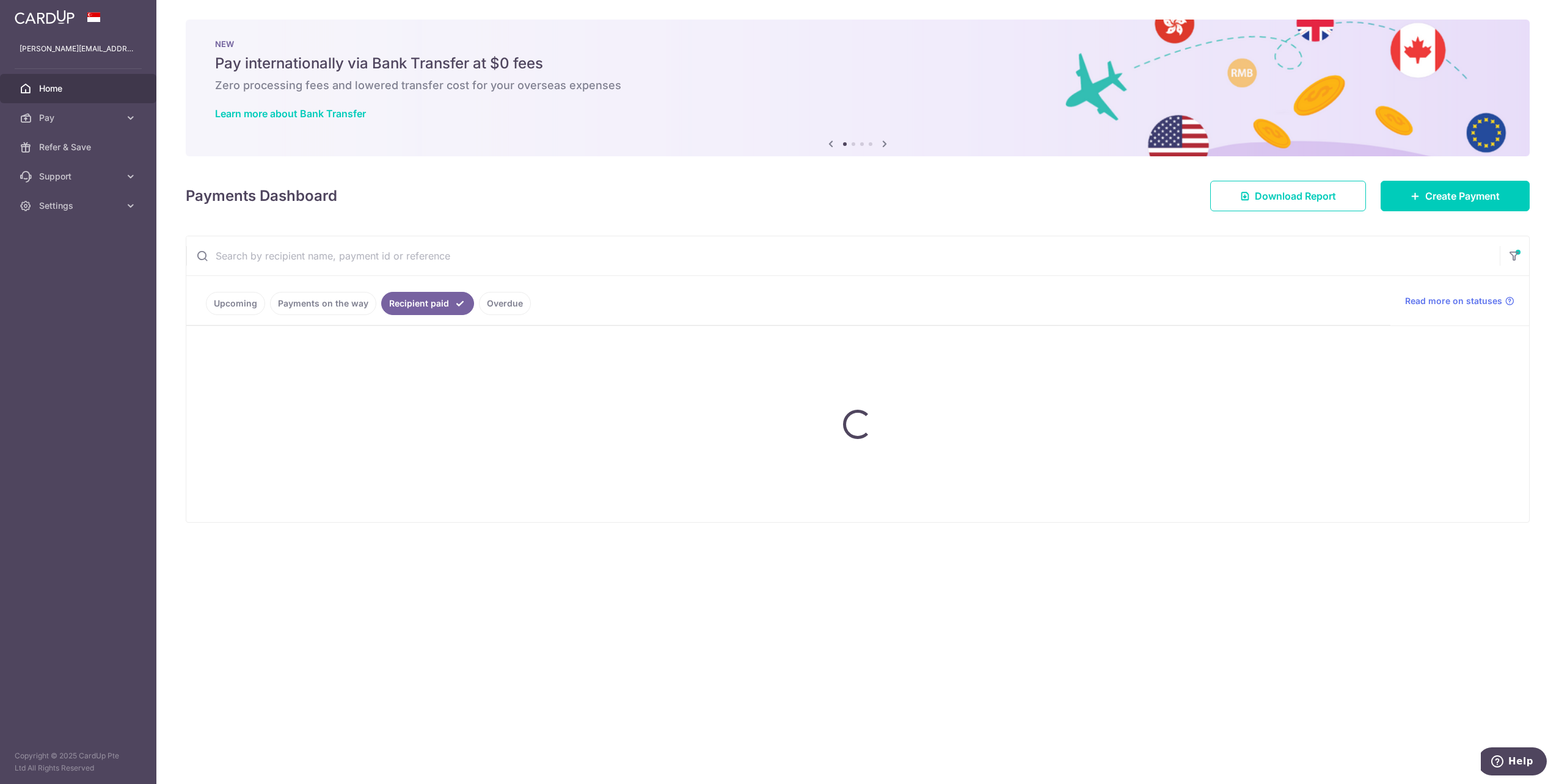
scroll to position [0, 0]
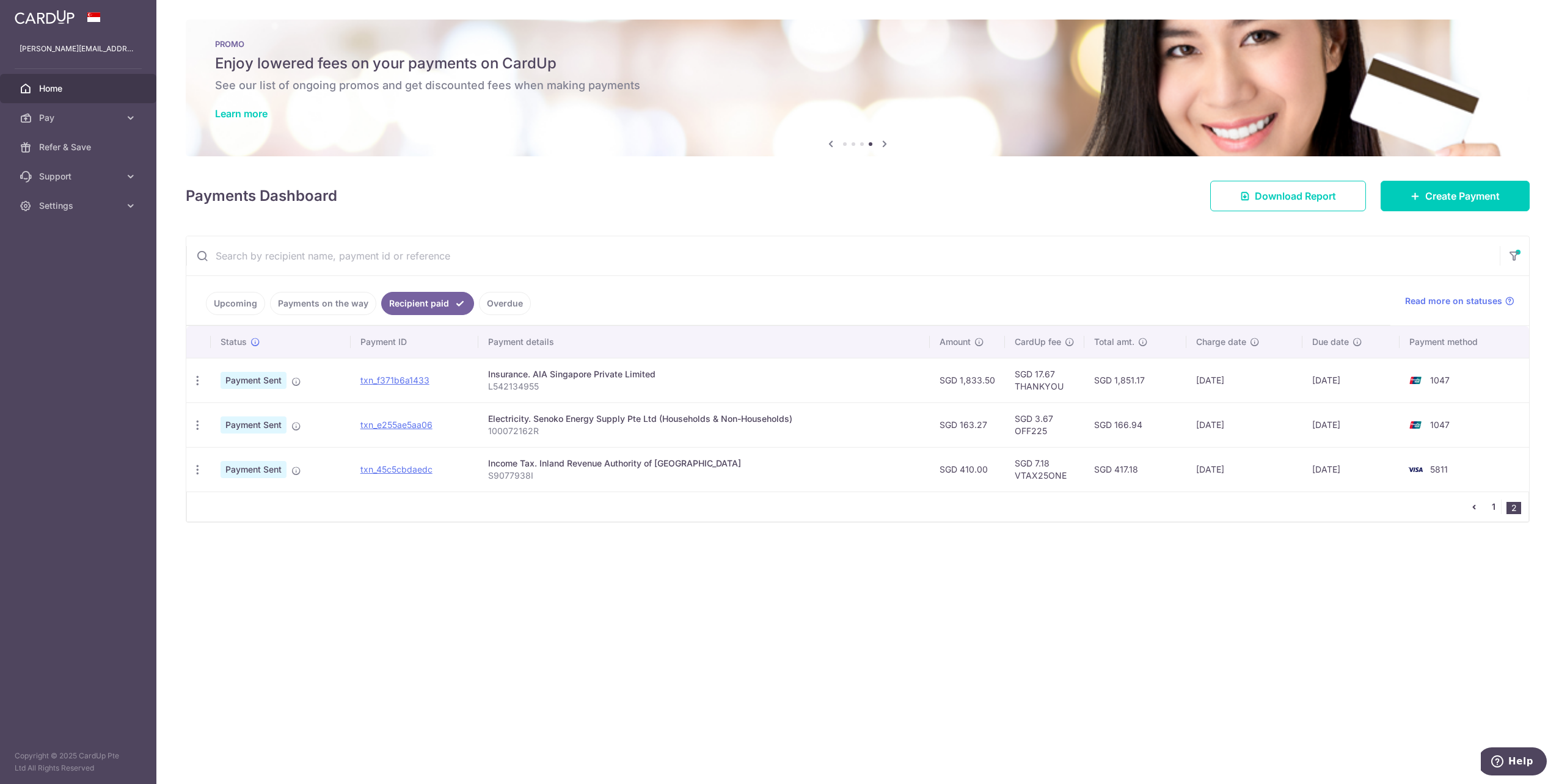
click at [1497, 503] on link "1" at bounding box center [1494, 507] width 15 height 15
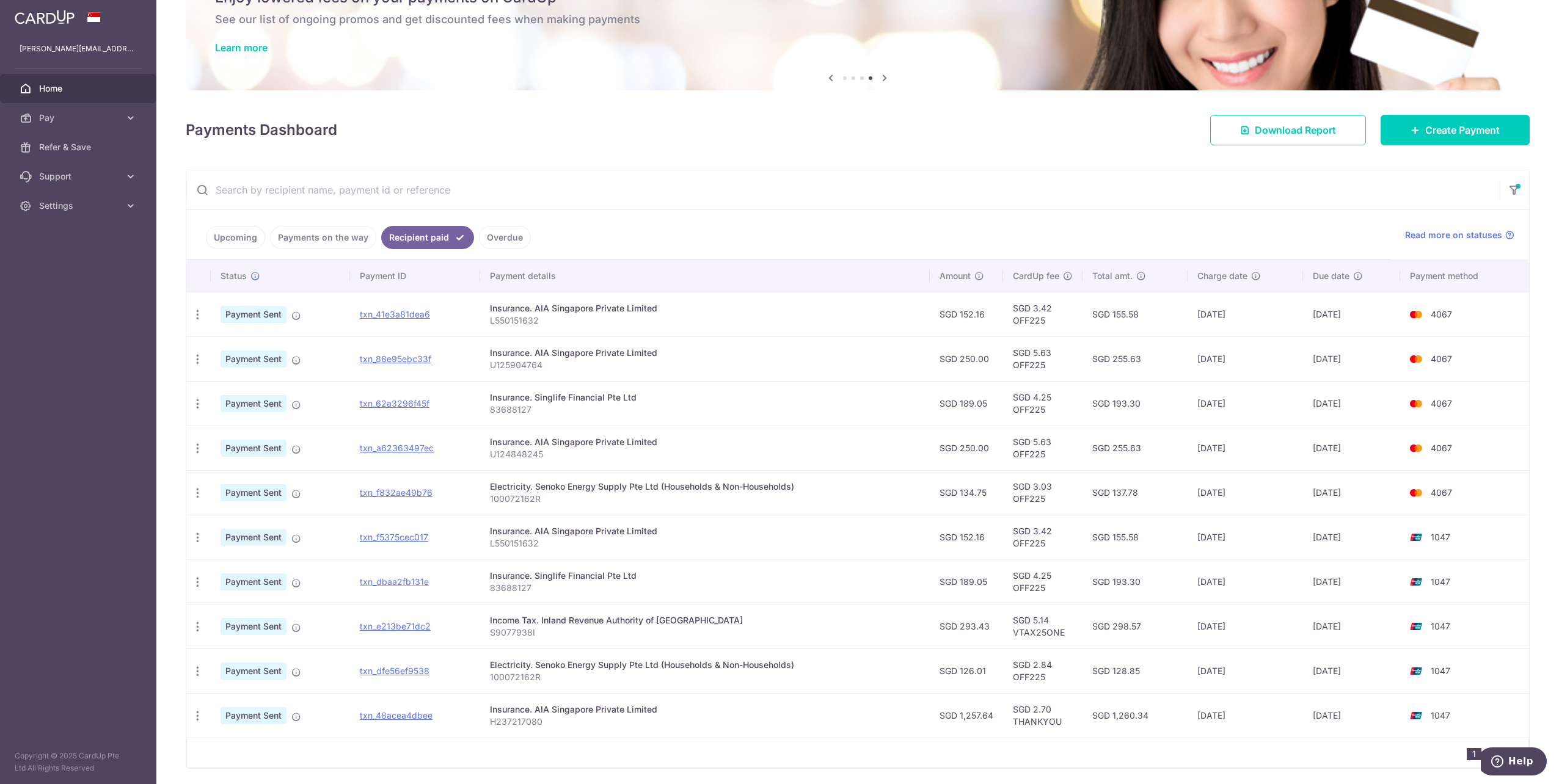
scroll to position [108, 0]
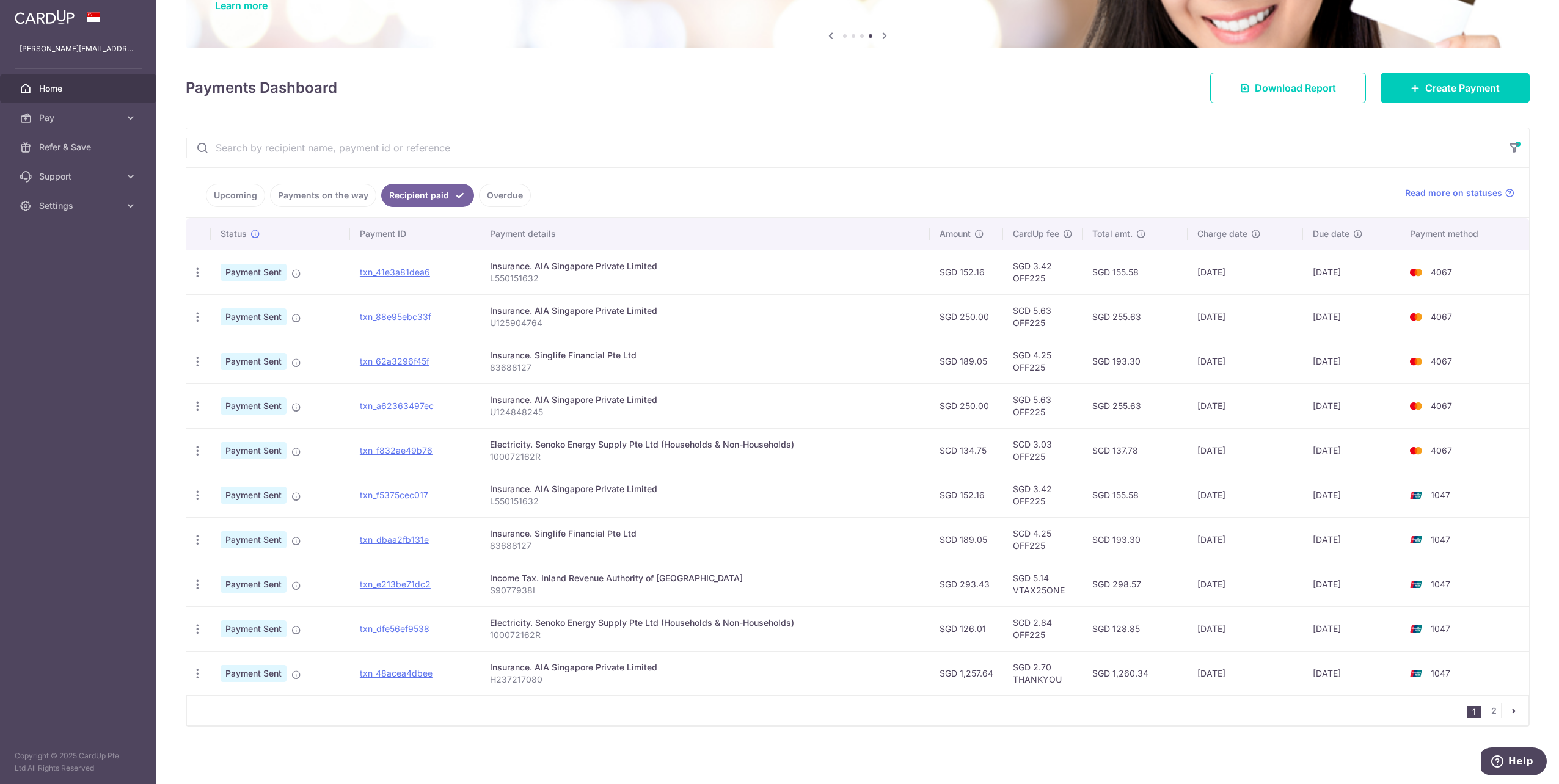
click at [99, 83] on span "Home" at bounding box center [79, 89] width 81 height 12
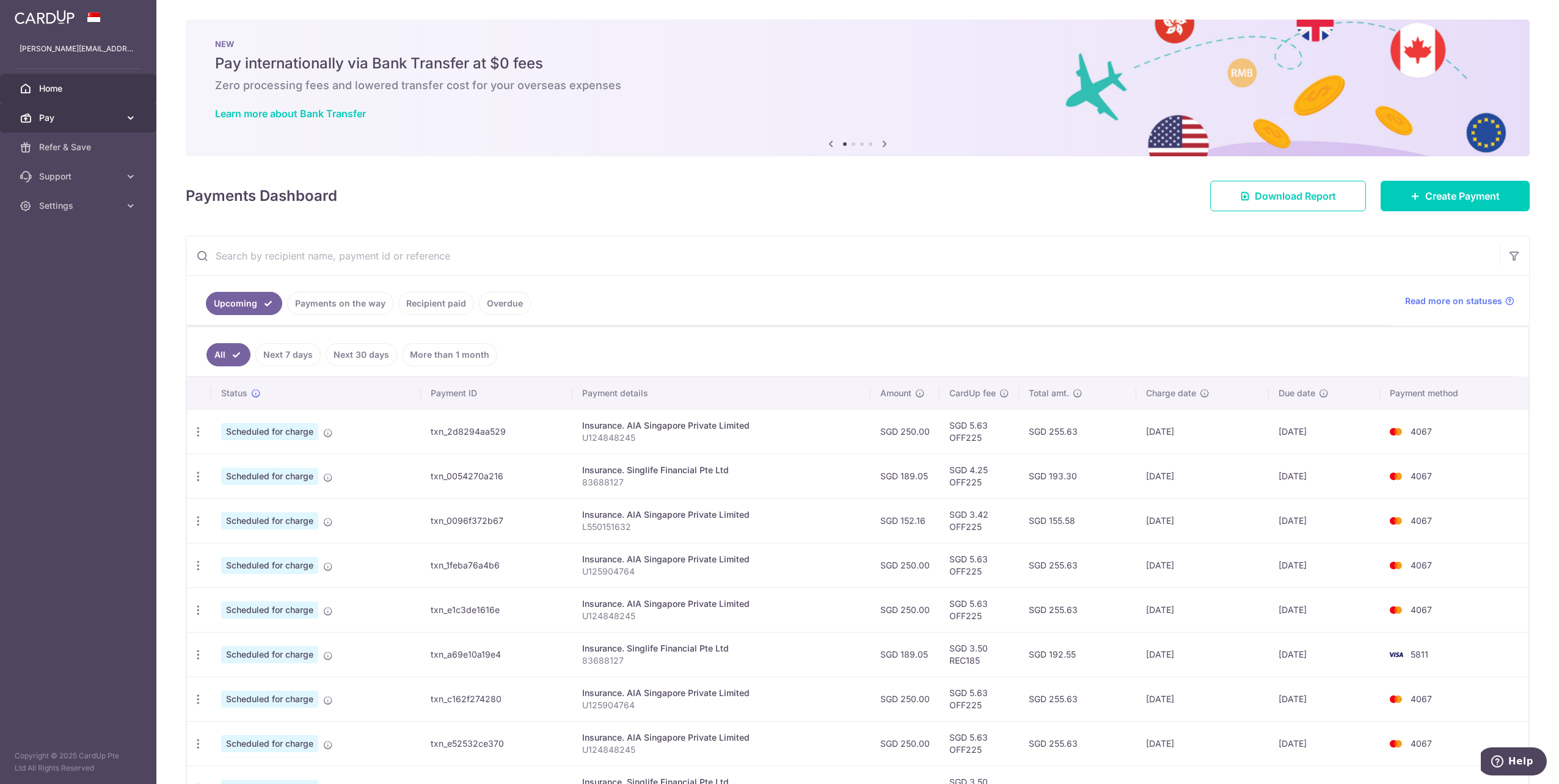
click at [67, 105] on link "Pay" at bounding box center [78, 118] width 156 height 30
click at [96, 159] on link "Payments" at bounding box center [78, 147] width 156 height 30
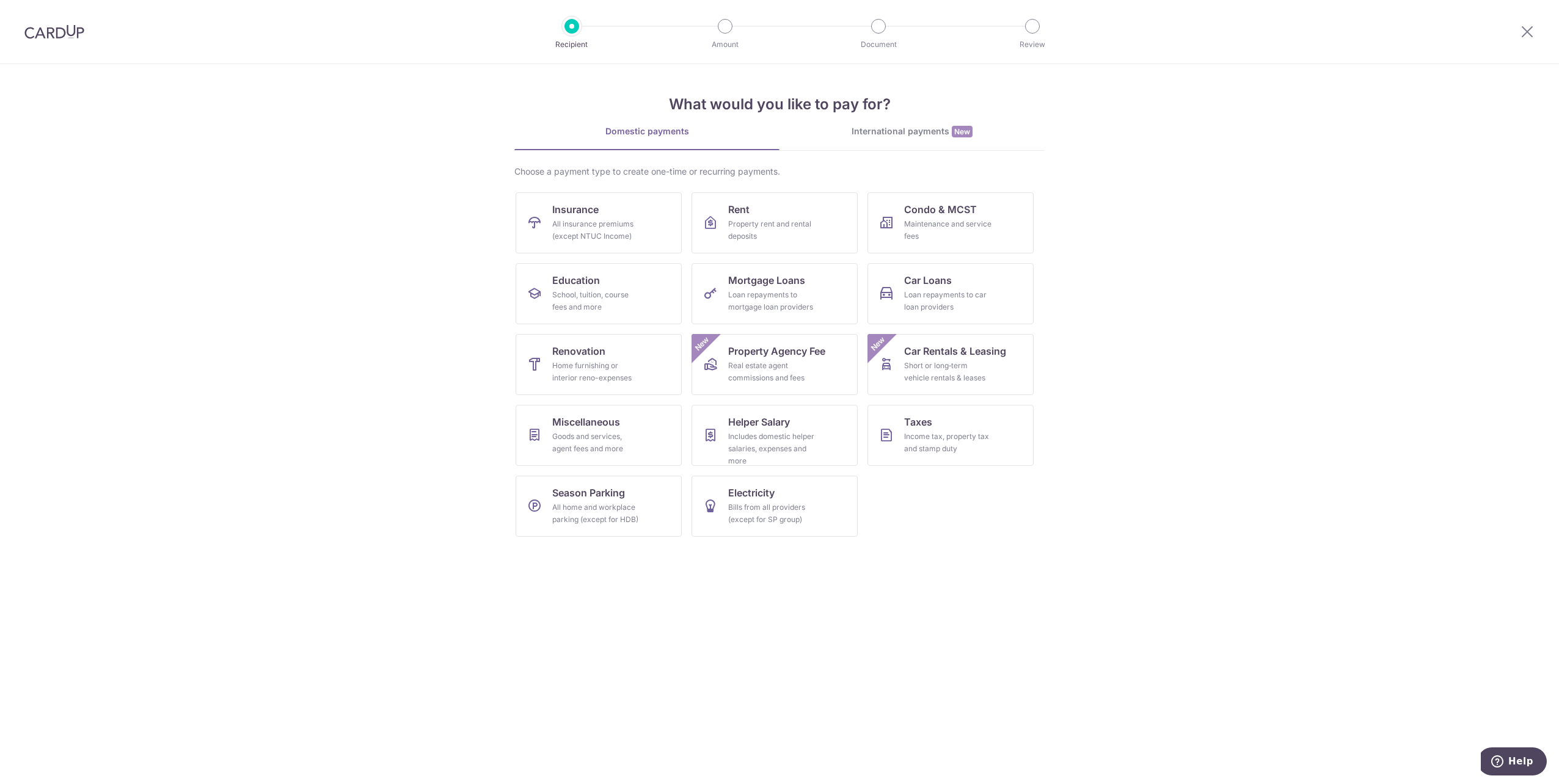
click at [38, 32] on img at bounding box center [54, 32] width 60 height 15
